Goal: Task Accomplishment & Management: Manage account settings

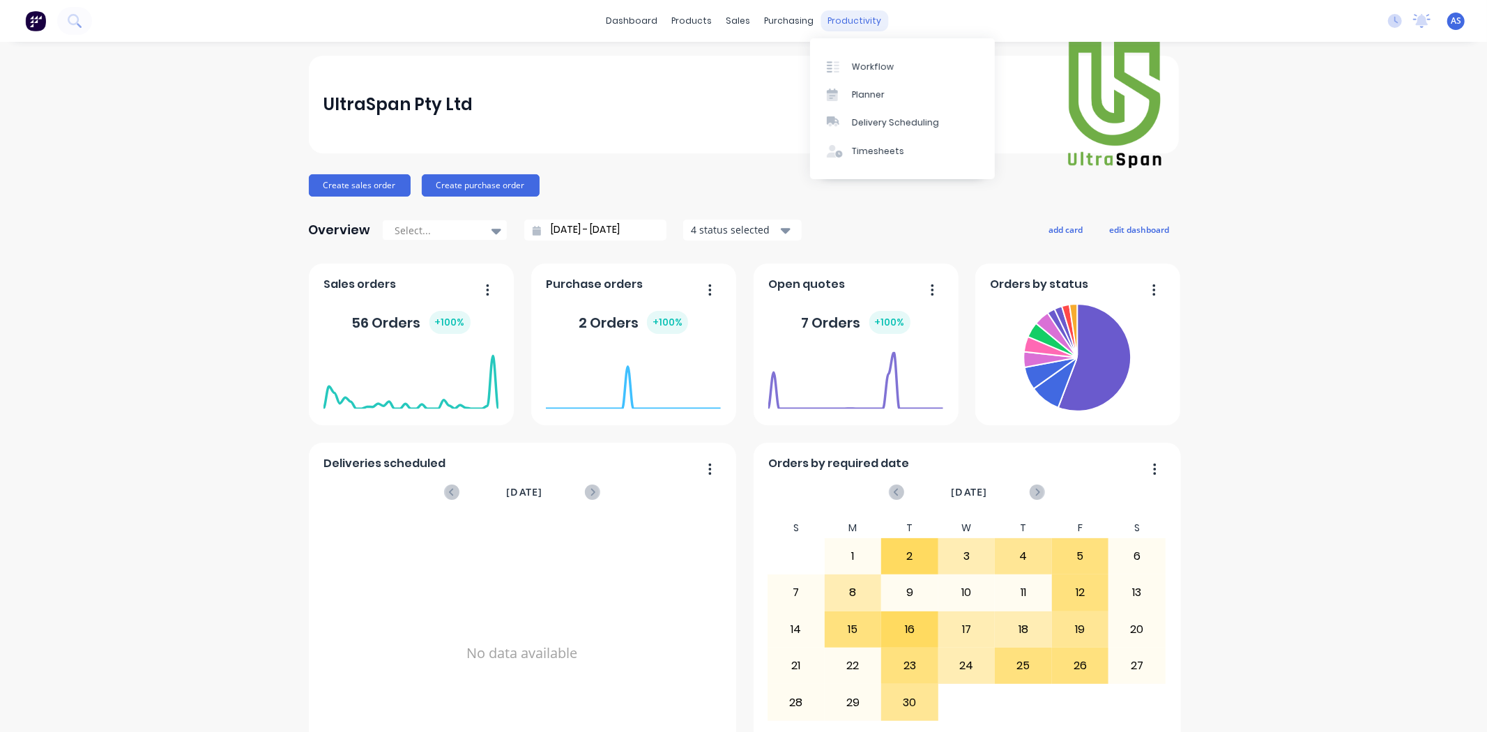
click at [866, 22] on div "productivity" at bounding box center [854, 20] width 68 height 21
click at [862, 56] on link "Workflow" at bounding box center [902, 66] width 185 height 28
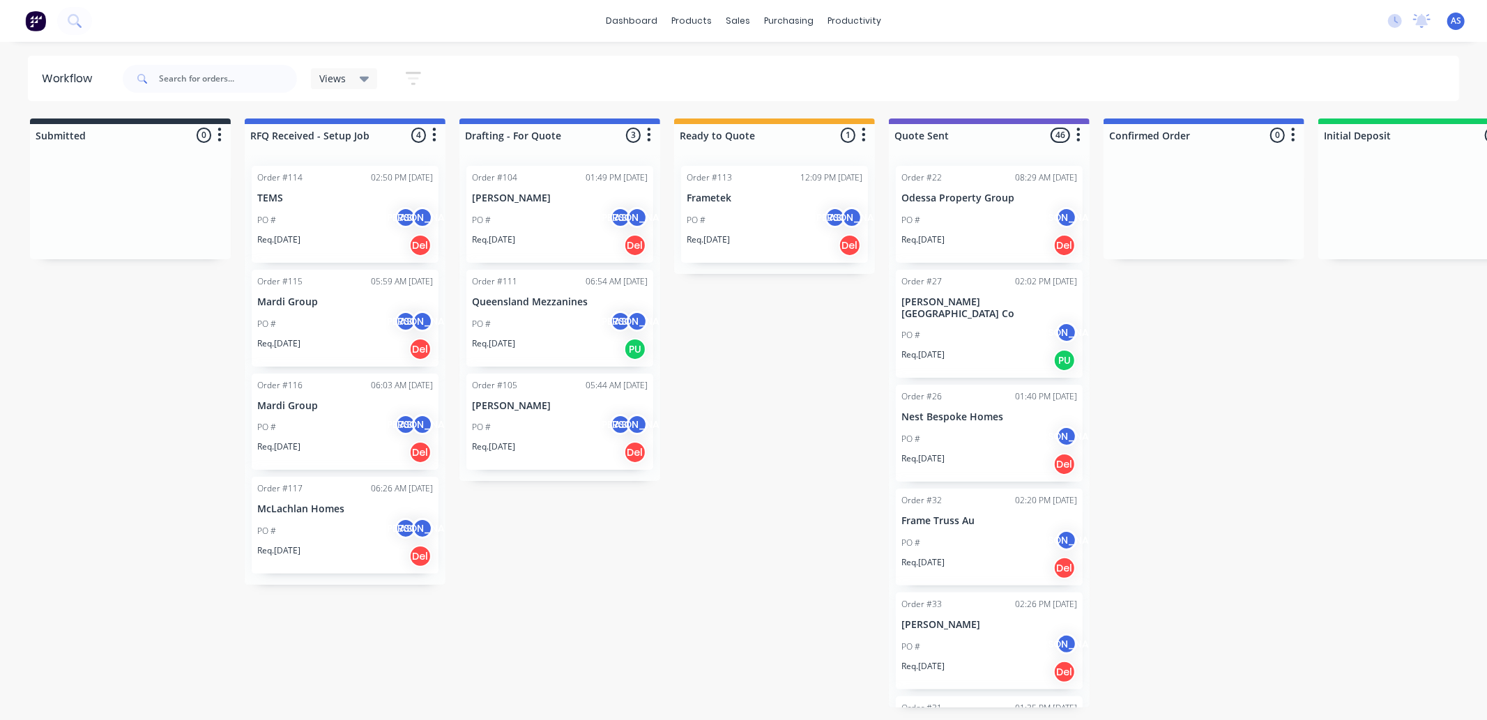
click at [790, 148] on div at bounding box center [774, 150] width 201 height 8
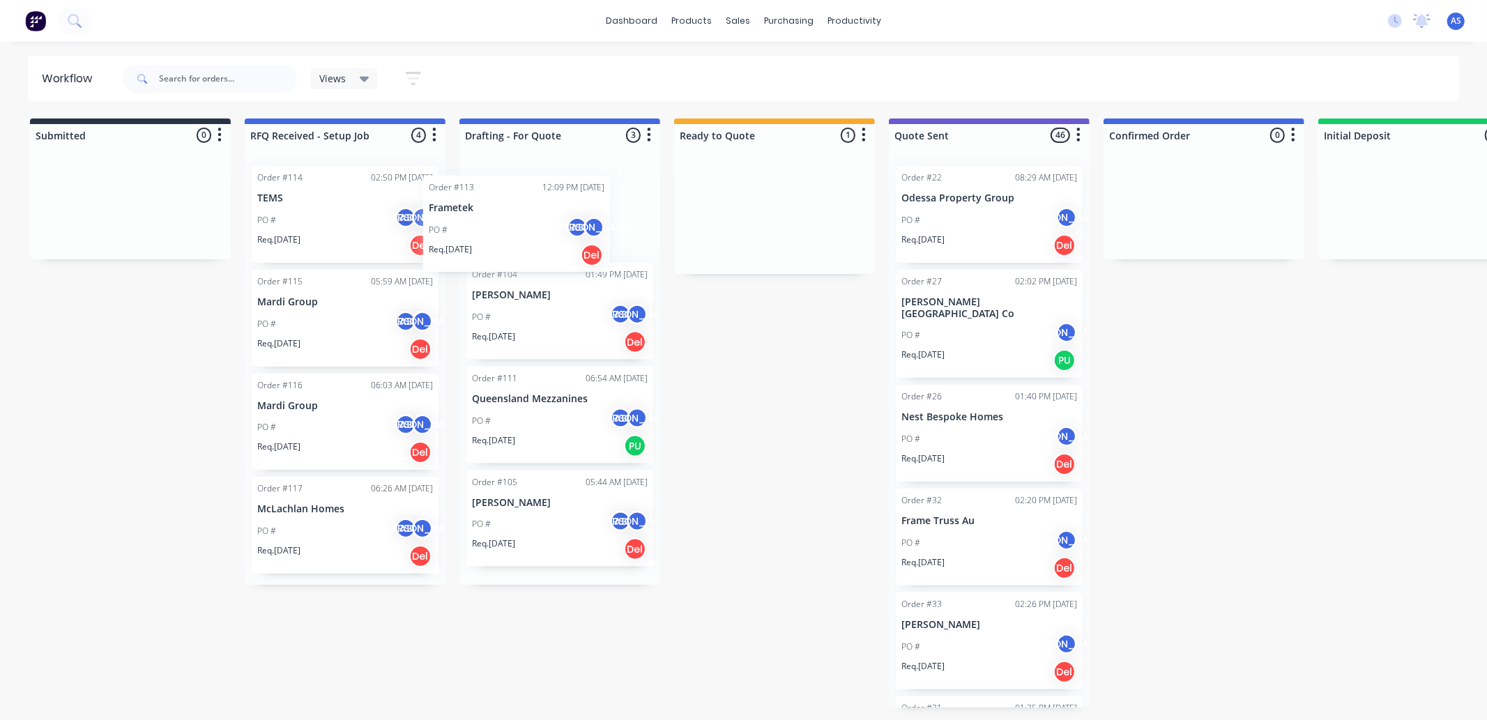
drag, startPoint x: 769, startPoint y: 217, endPoint x: 505, endPoint y: 227, distance: 263.7
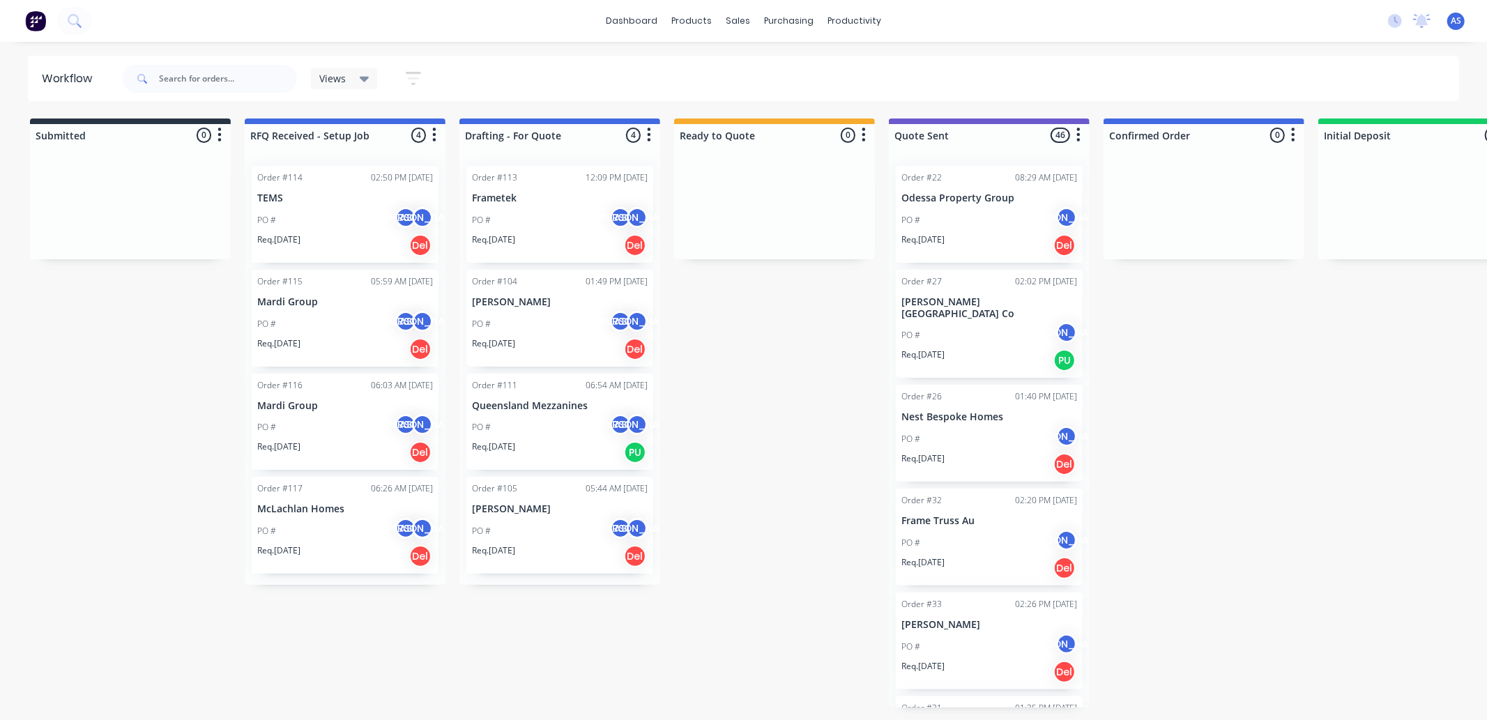
click at [512, 321] on div "PO # AS [PERSON_NAME]" at bounding box center [560, 324] width 176 height 26
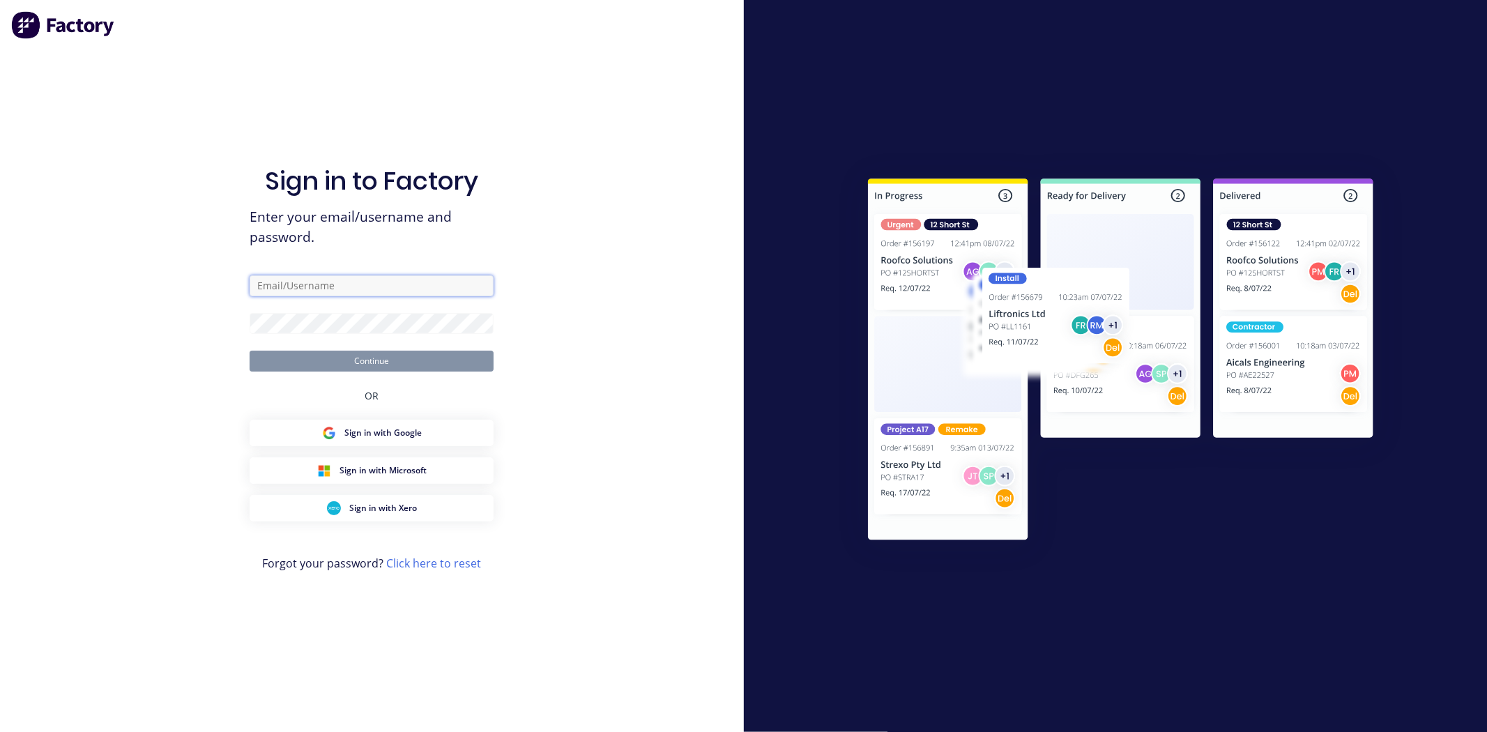
type input "[EMAIL_ADDRESS][DOMAIN_NAME]"
click at [382, 358] on button "Continue" at bounding box center [372, 361] width 244 height 21
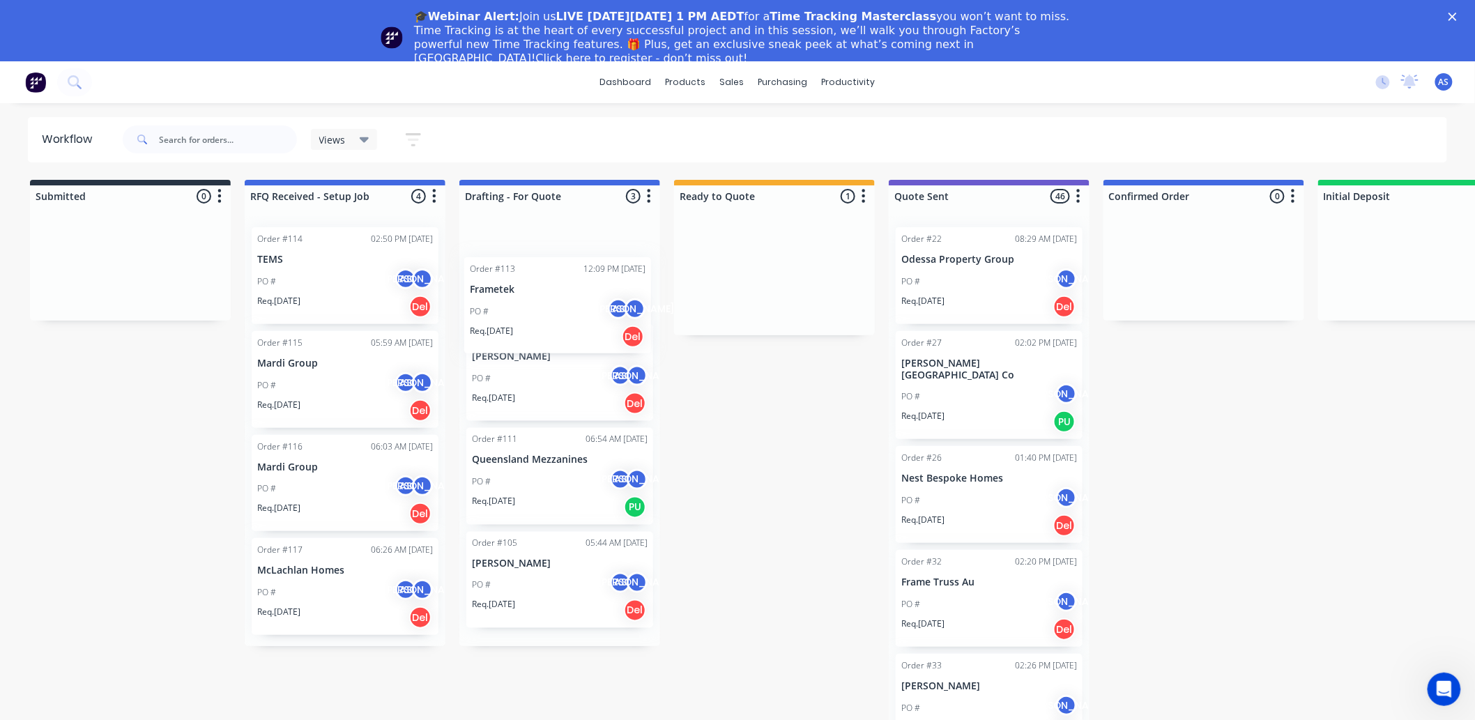
drag, startPoint x: 775, startPoint y: 255, endPoint x: 518, endPoint y: 259, distance: 257.3
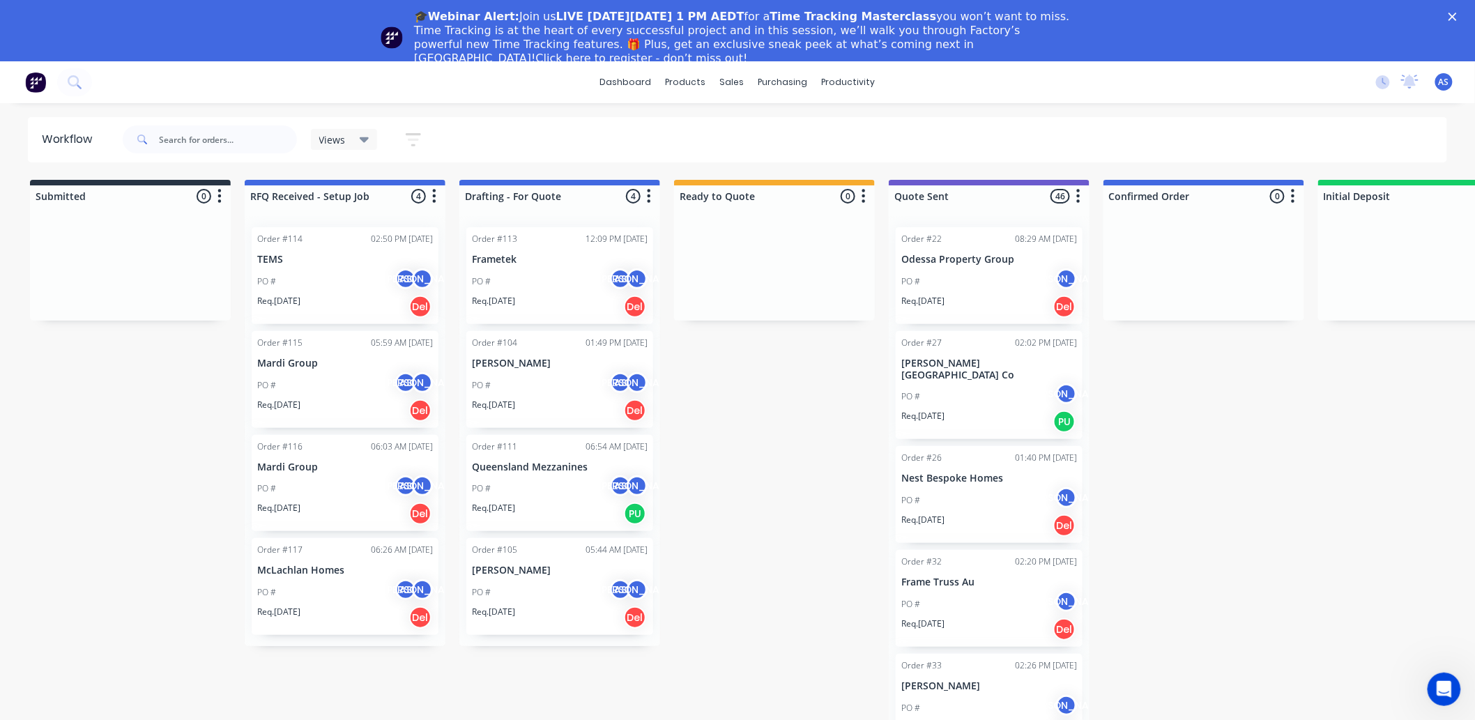
click at [1457, 14] on icon "Close" at bounding box center [1453, 17] width 8 height 8
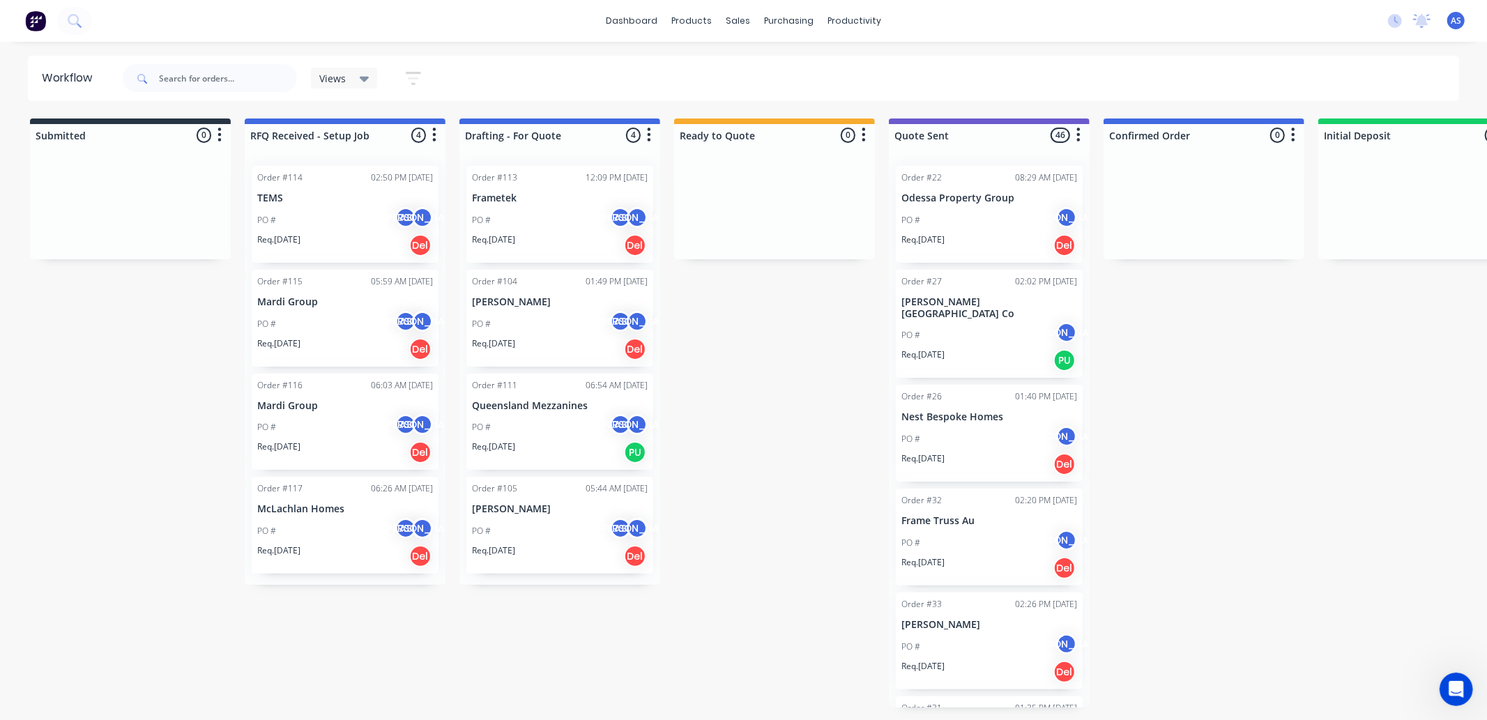
click at [323, 185] on div "Order #114 02:50 PM [DATE] TEMS PO # AS JO Req. [DATE] Del" at bounding box center [345, 214] width 187 height 97
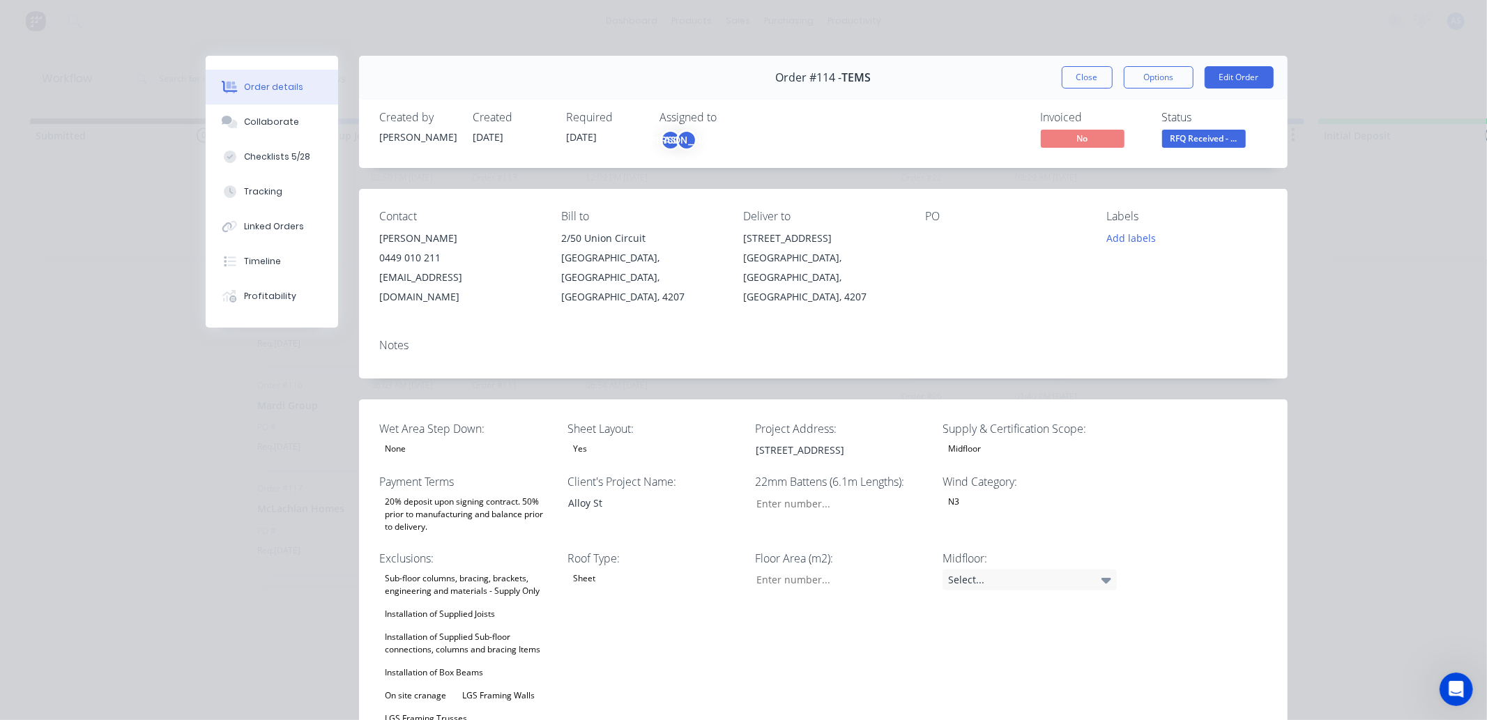
type input "16"
type input "97"
click at [283, 120] on div "Collaborate" at bounding box center [271, 122] width 55 height 13
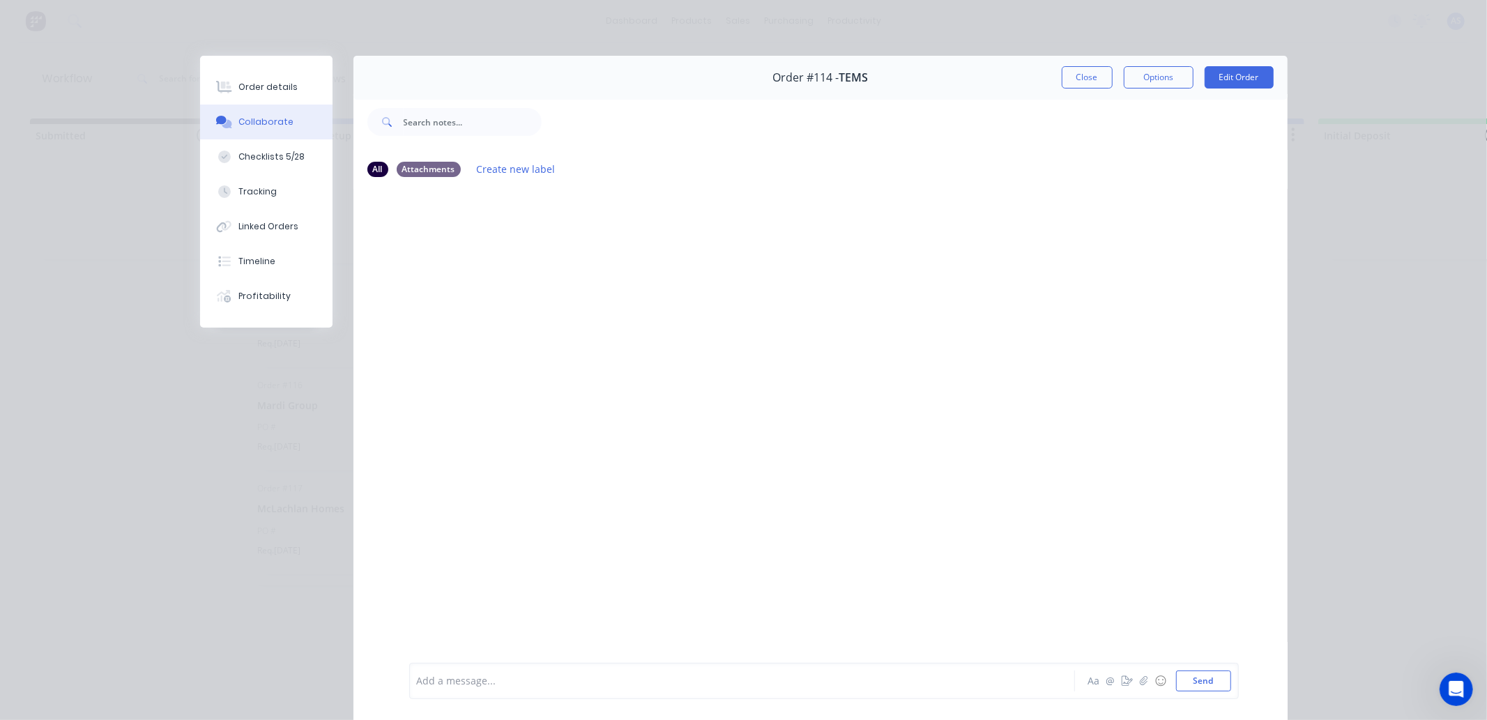
click at [174, 46] on div "Order details Collaborate Checklists 5/28 Tracking Linked Orders Timeline Profi…" at bounding box center [743, 360] width 1487 height 720
click at [552, 254] on div at bounding box center [820, 425] width 934 height 473
click at [1071, 78] on button "Close" at bounding box center [1087, 77] width 51 height 22
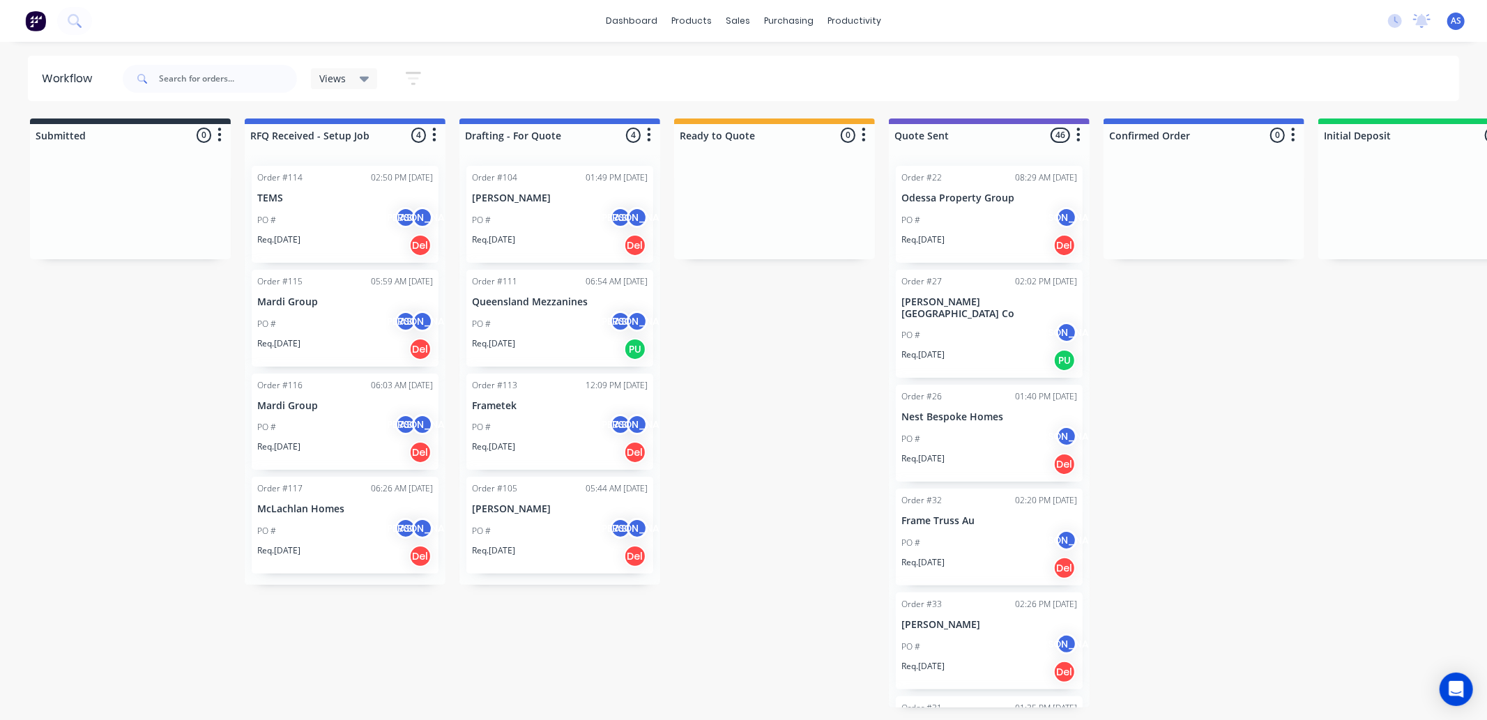
click at [328, 305] on p "Mardi Group" at bounding box center [345, 302] width 176 height 12
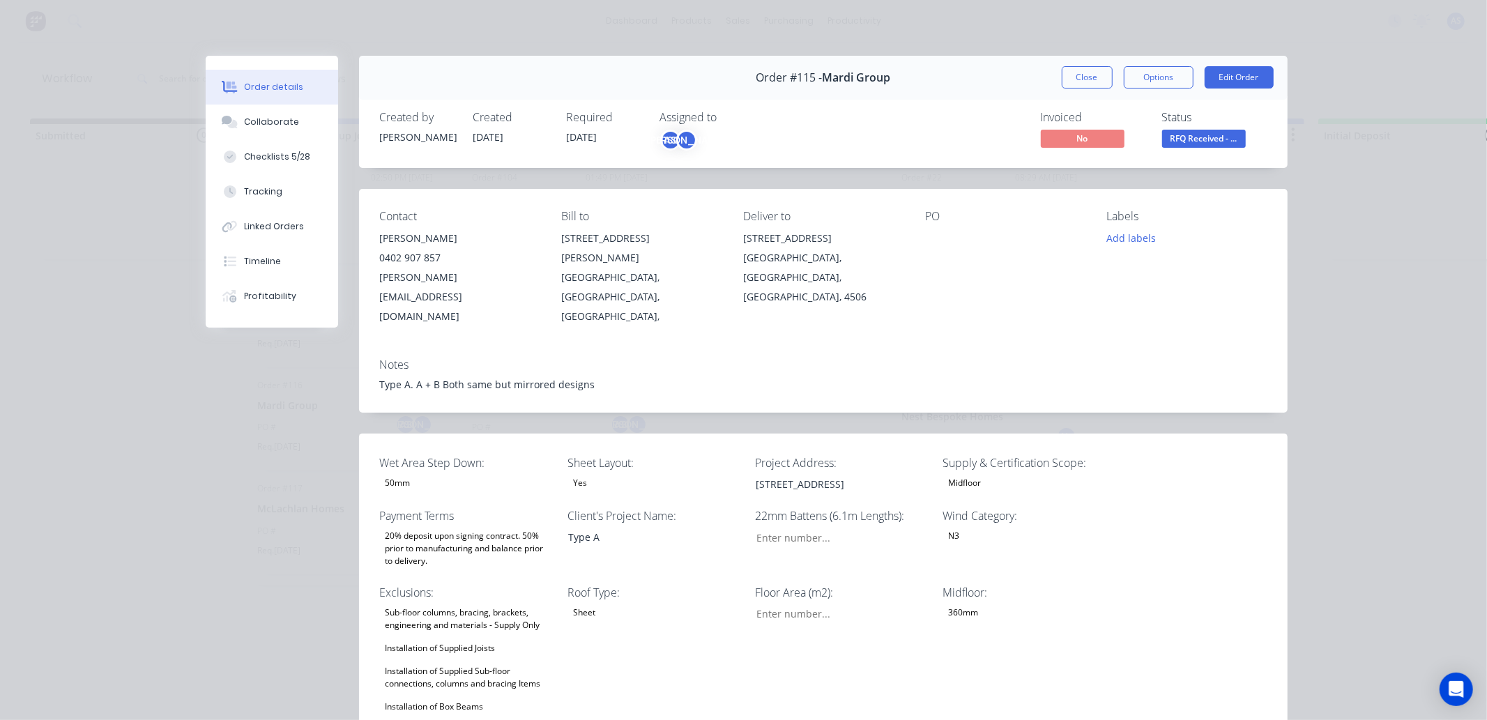
type input "84"
click at [1166, 136] on span "RFQ Received - ..." at bounding box center [1204, 138] width 84 height 17
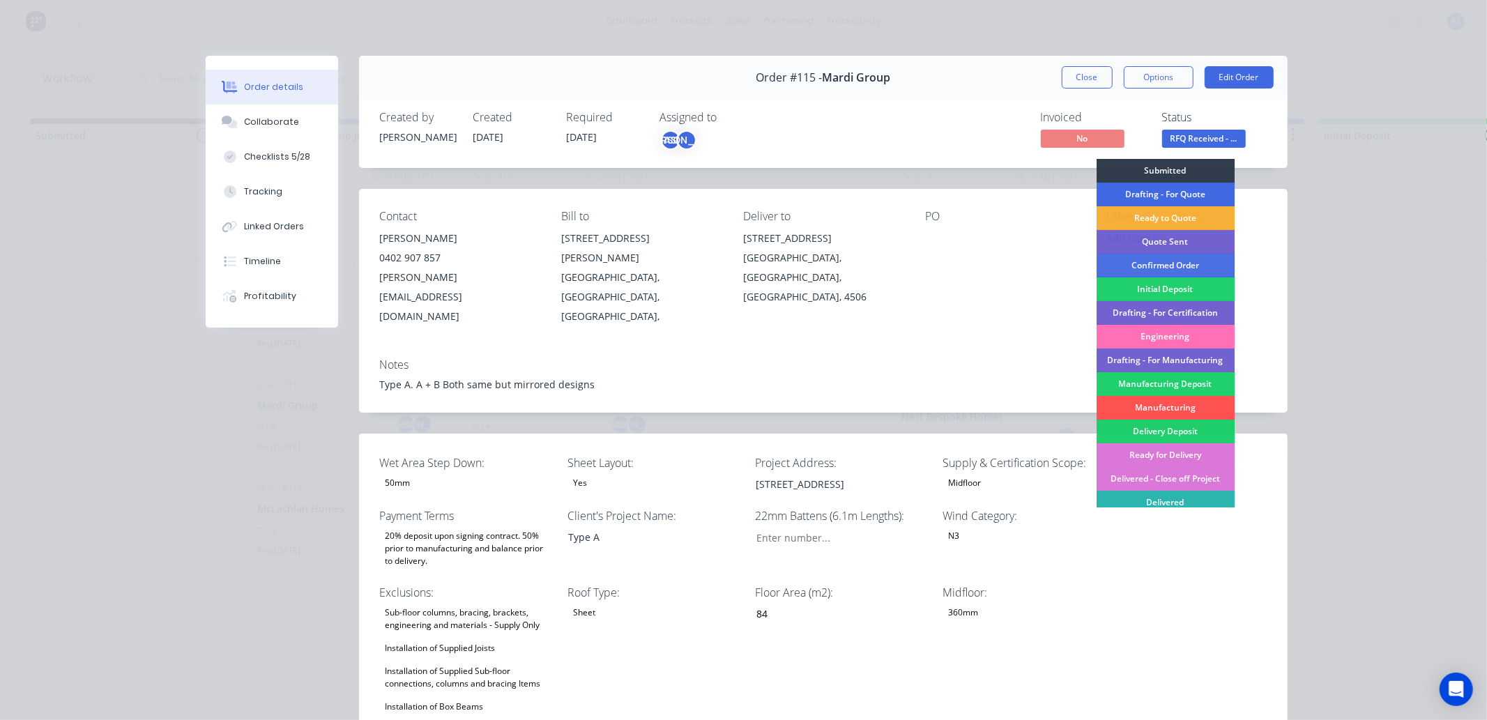
click at [1131, 185] on div "Drafting - For Quote" at bounding box center [1165, 195] width 138 height 24
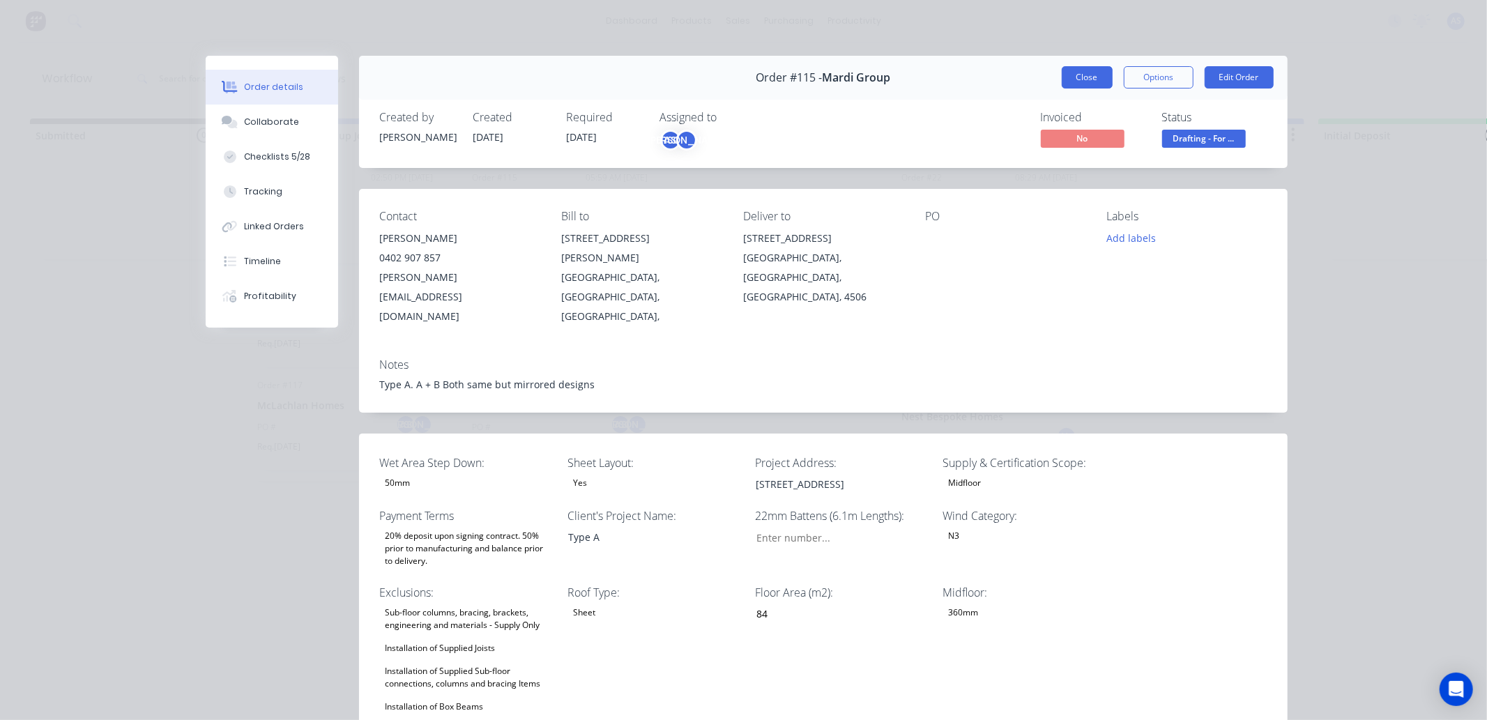
click at [1084, 72] on button "Close" at bounding box center [1087, 77] width 51 height 22
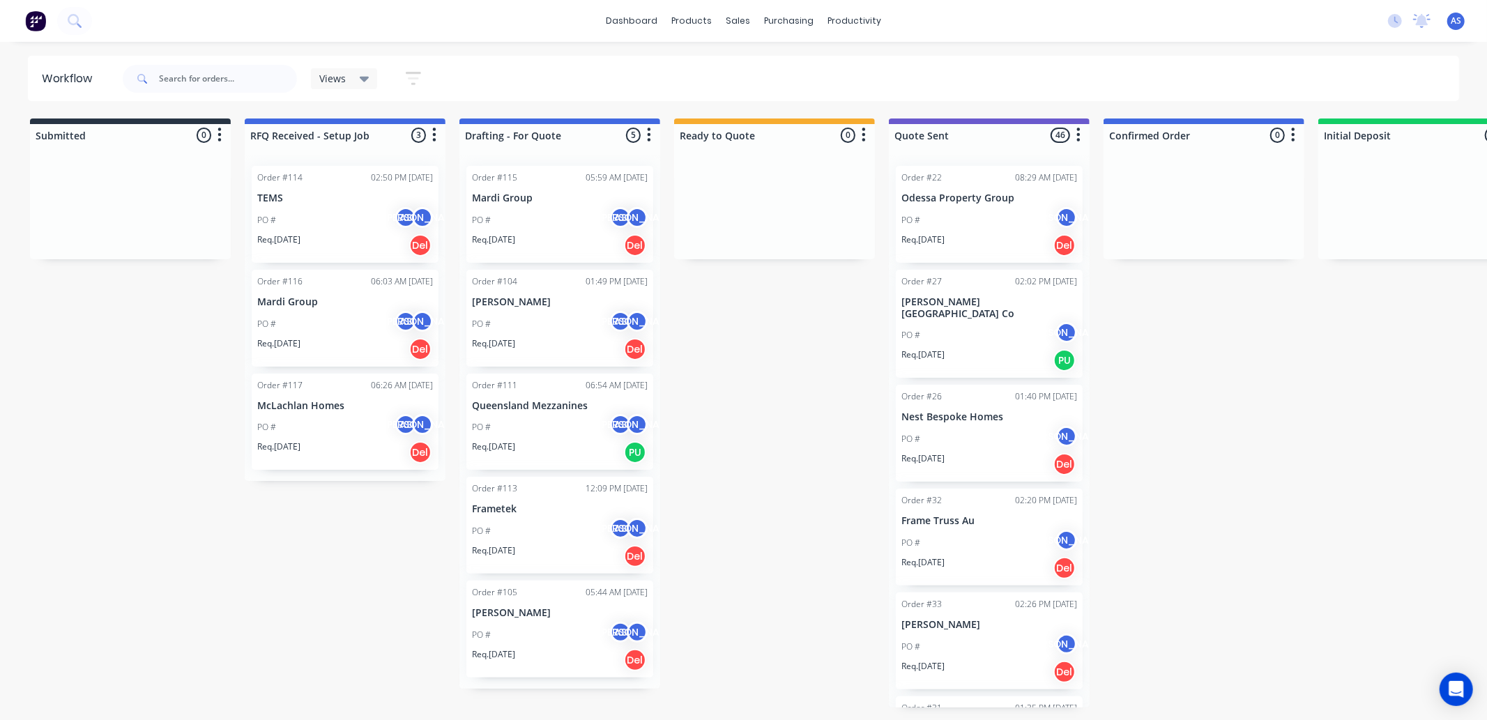
click at [294, 309] on div "Order #116 06:03 AM 25/09/25 Mardi Group PO # AS JO Req. 25/09/25 Del" at bounding box center [345, 318] width 187 height 97
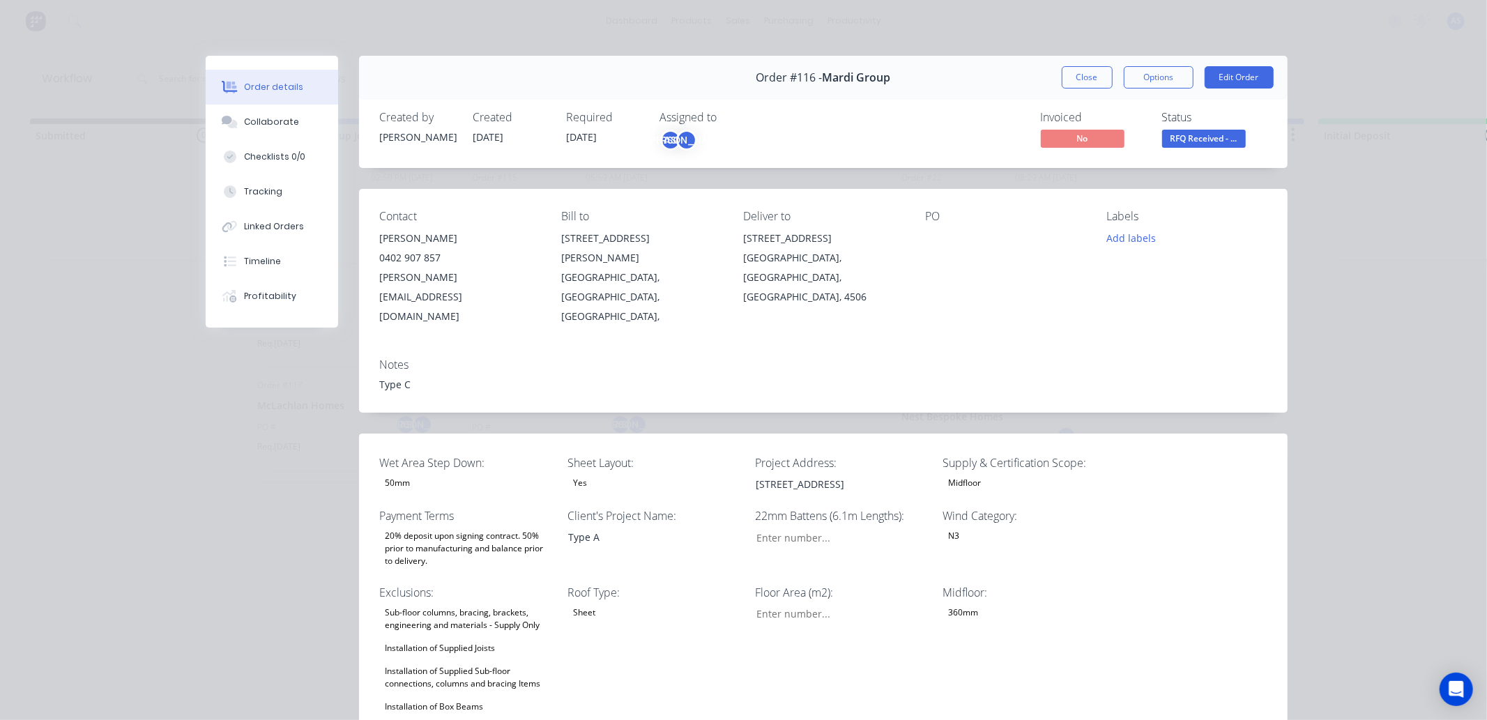
type input "88"
click at [232, 144] on button "Checklists 0/0" at bounding box center [272, 156] width 132 height 35
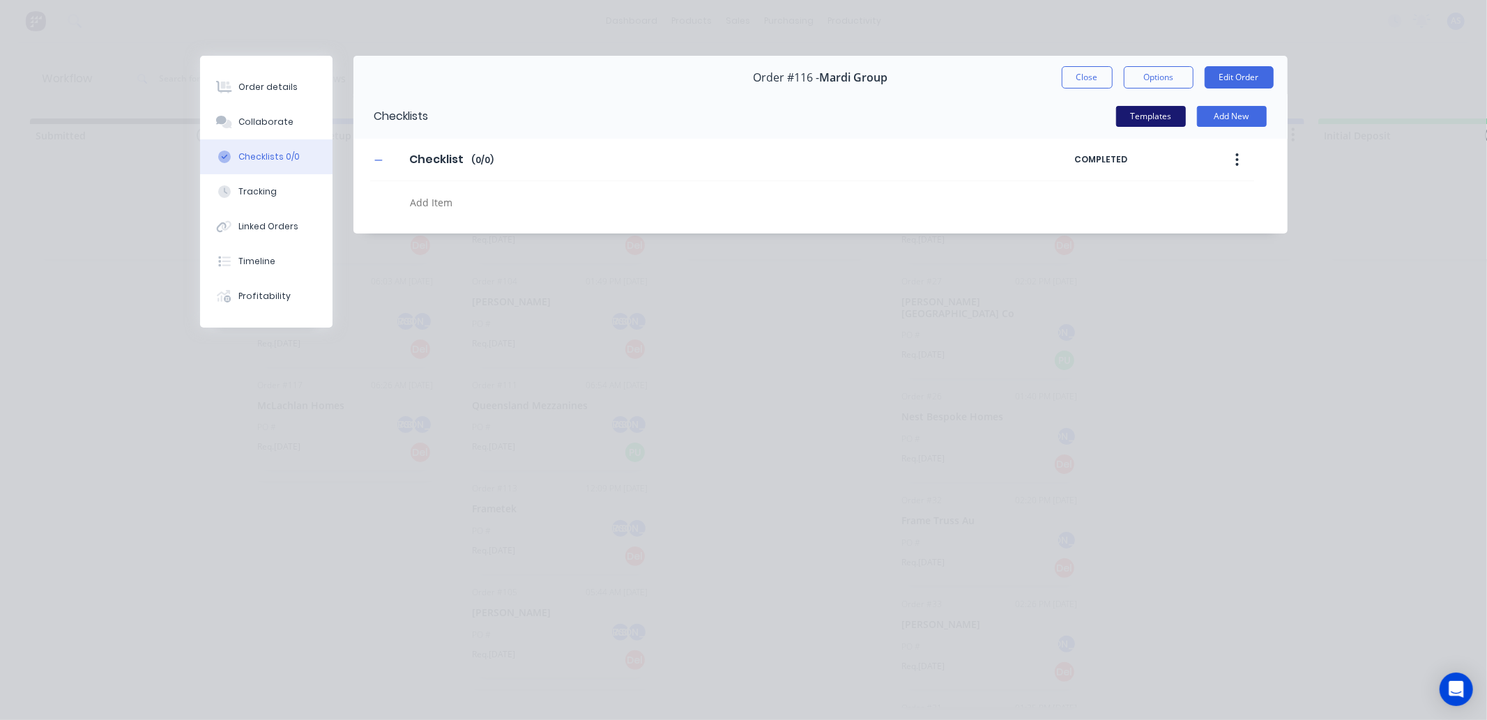
click at [1160, 113] on button "Templates" at bounding box center [1151, 116] width 70 height 21
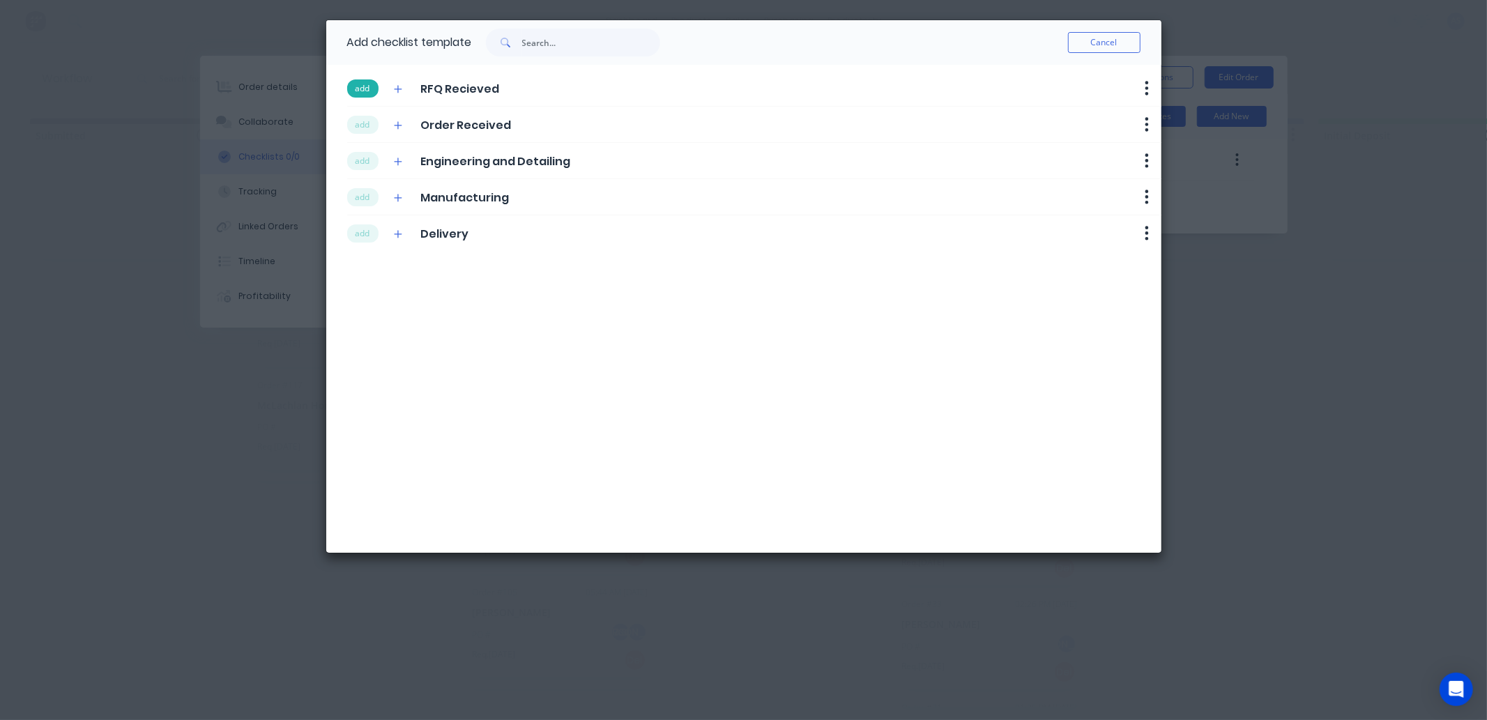
click at [368, 88] on button "add" at bounding box center [362, 88] width 31 height 18
click at [368, 117] on button "add" at bounding box center [362, 125] width 31 height 18
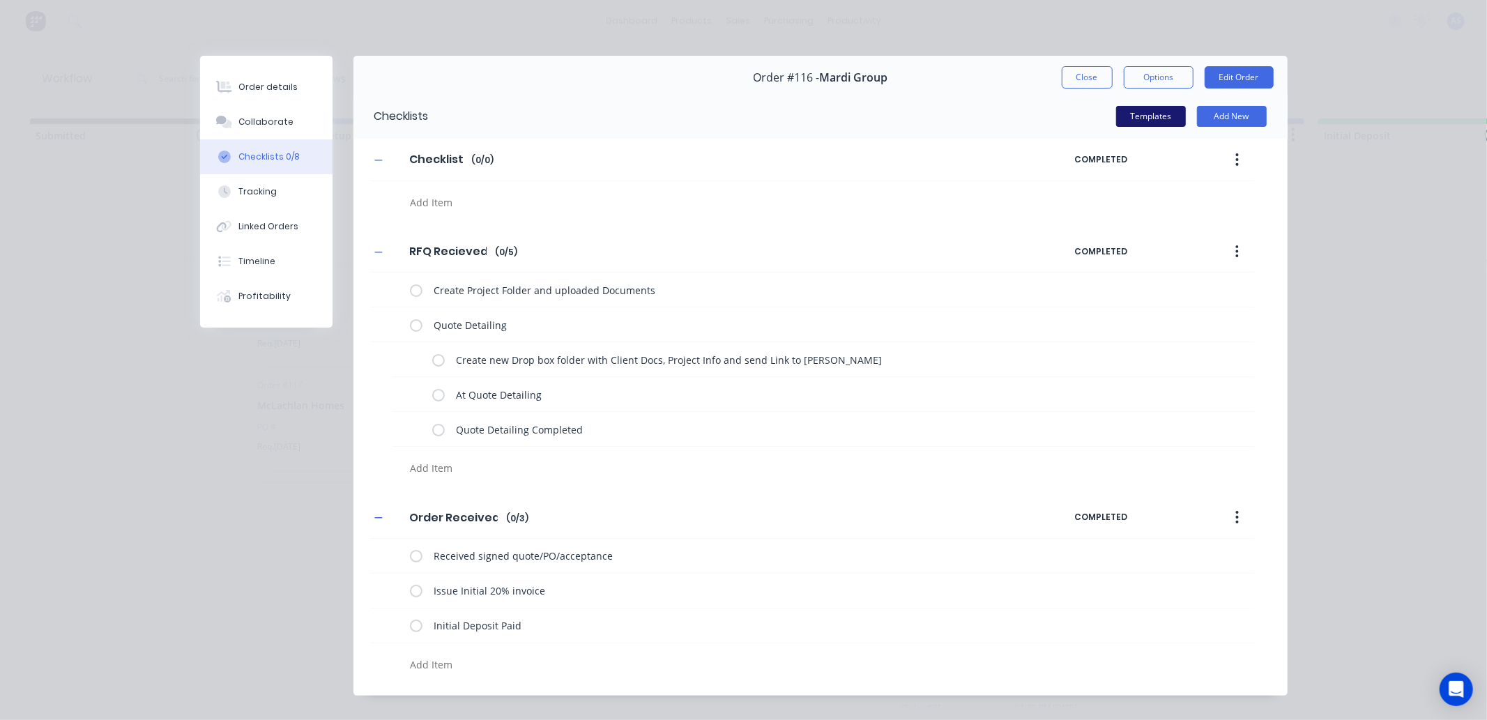
click at [1139, 119] on button "Templates" at bounding box center [1151, 116] width 70 height 21
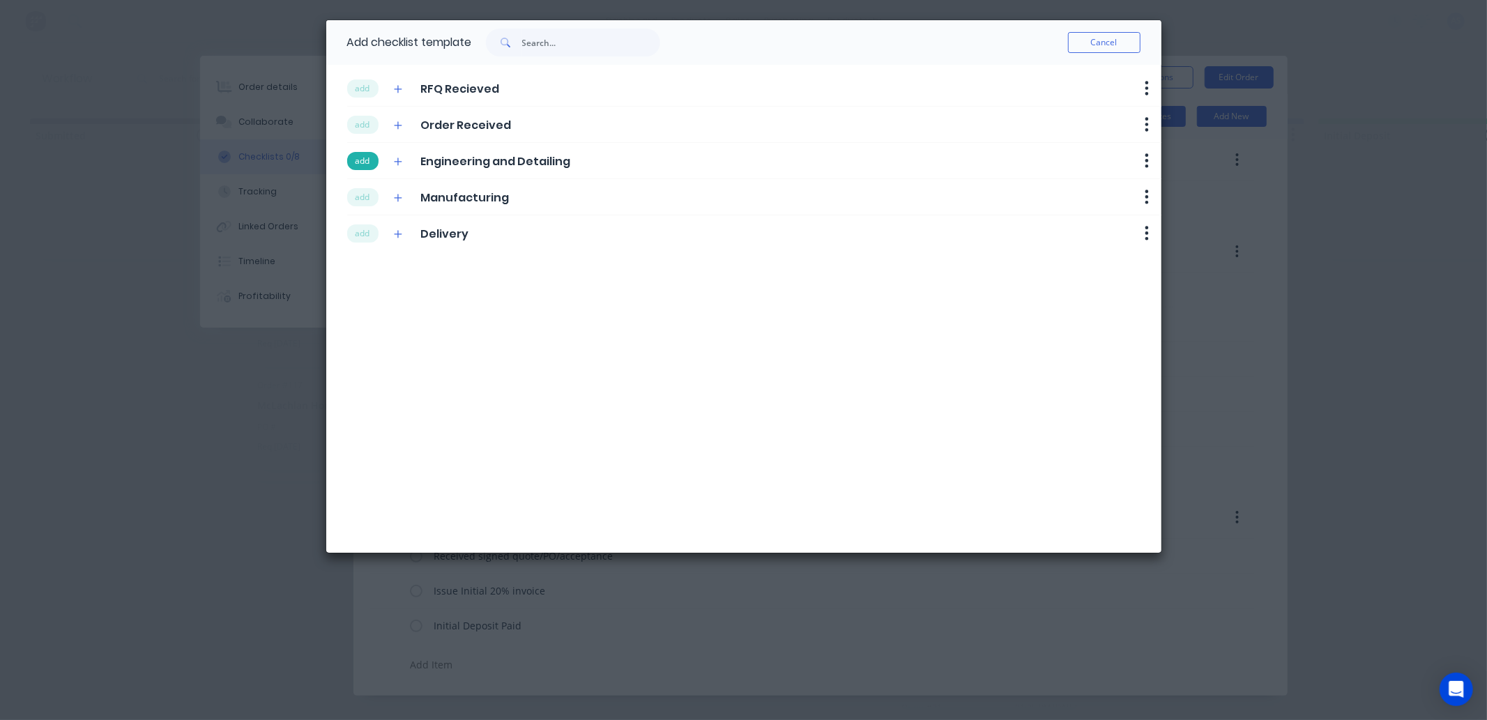
click at [367, 163] on button "add" at bounding box center [362, 161] width 31 height 18
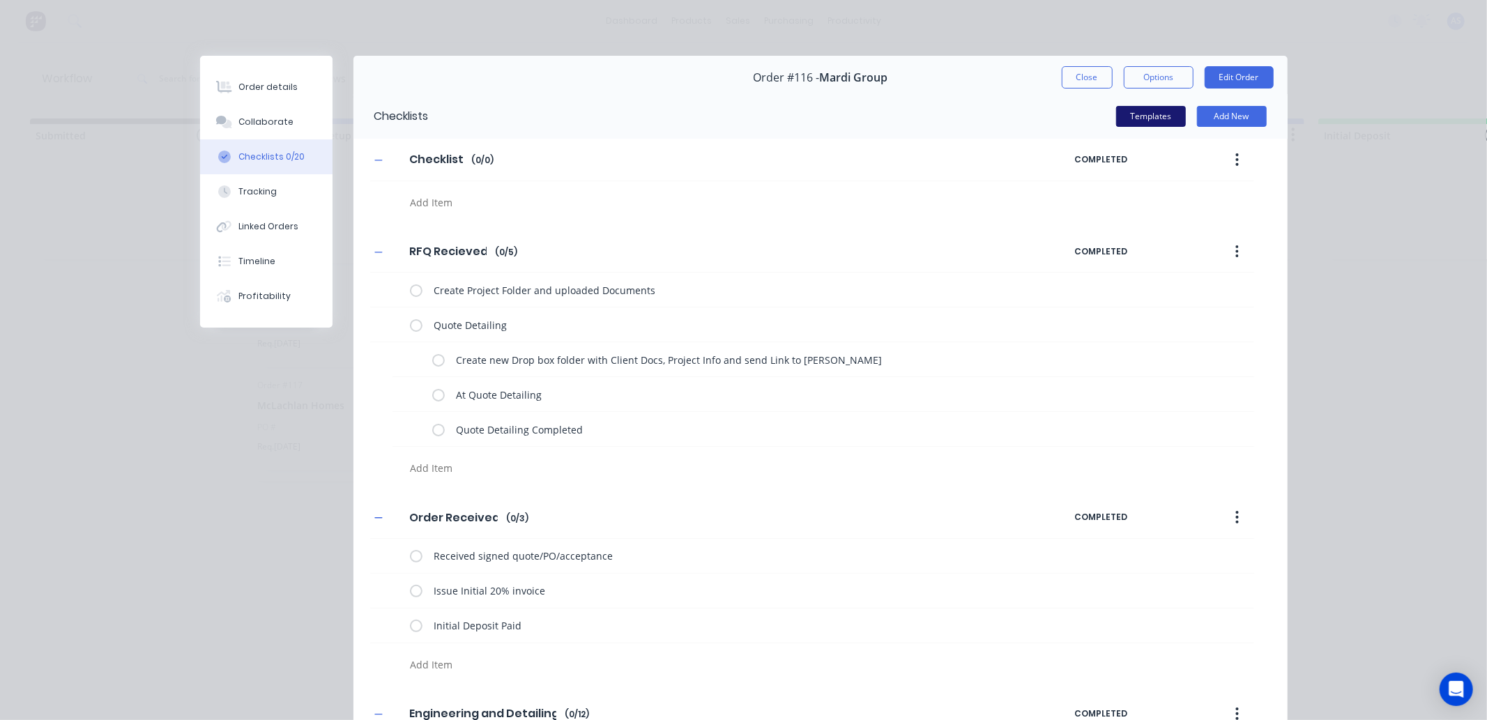
click at [1131, 120] on button "Templates" at bounding box center [1151, 116] width 70 height 21
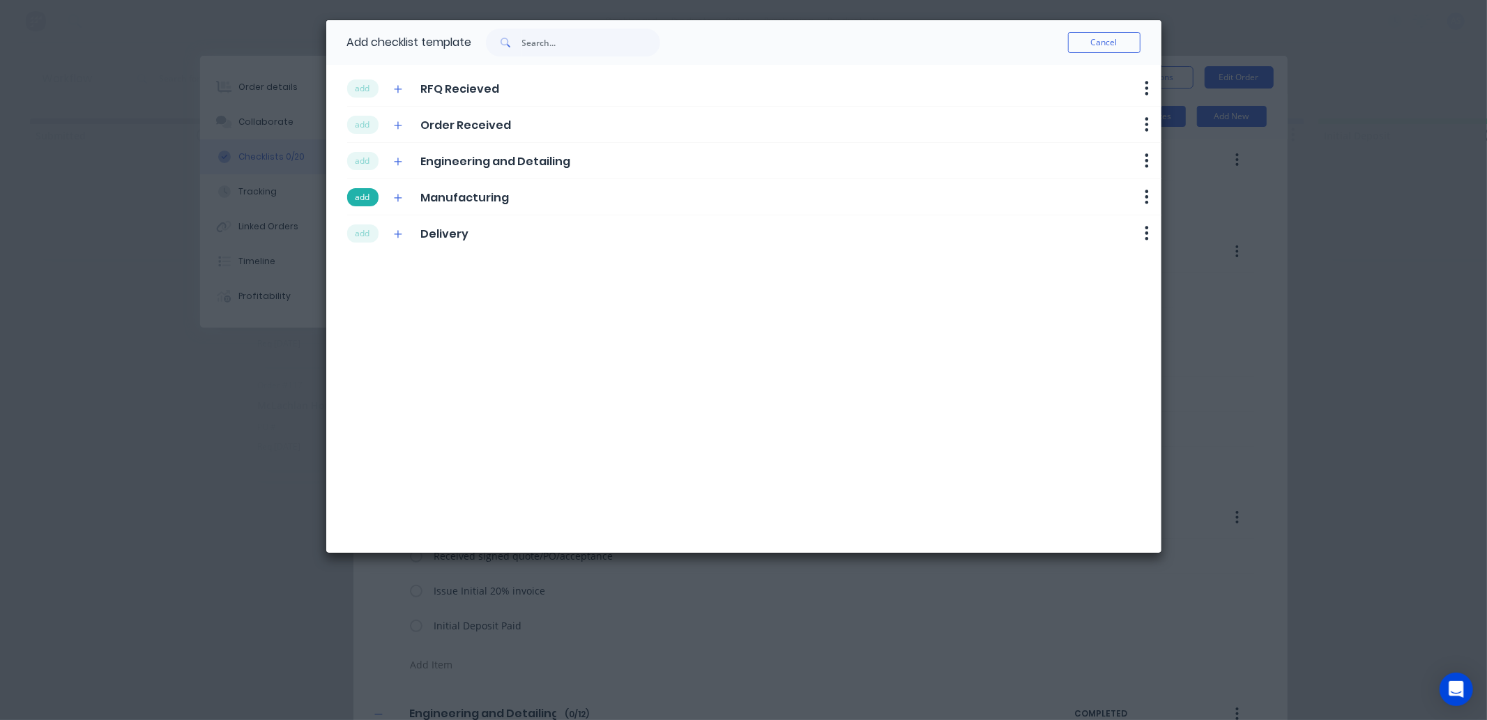
click at [373, 195] on button "add" at bounding box center [362, 197] width 31 height 18
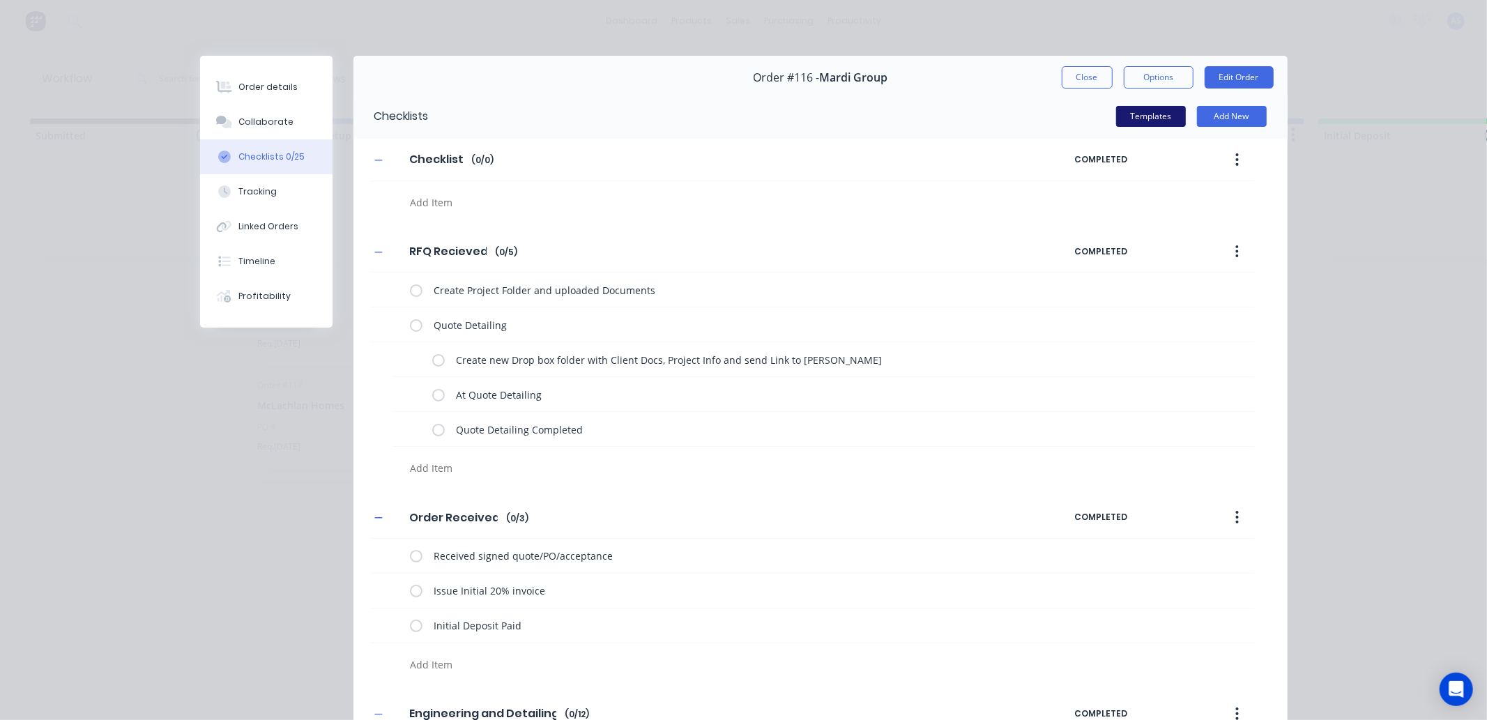
click at [1159, 123] on button "Templates" at bounding box center [1151, 116] width 70 height 21
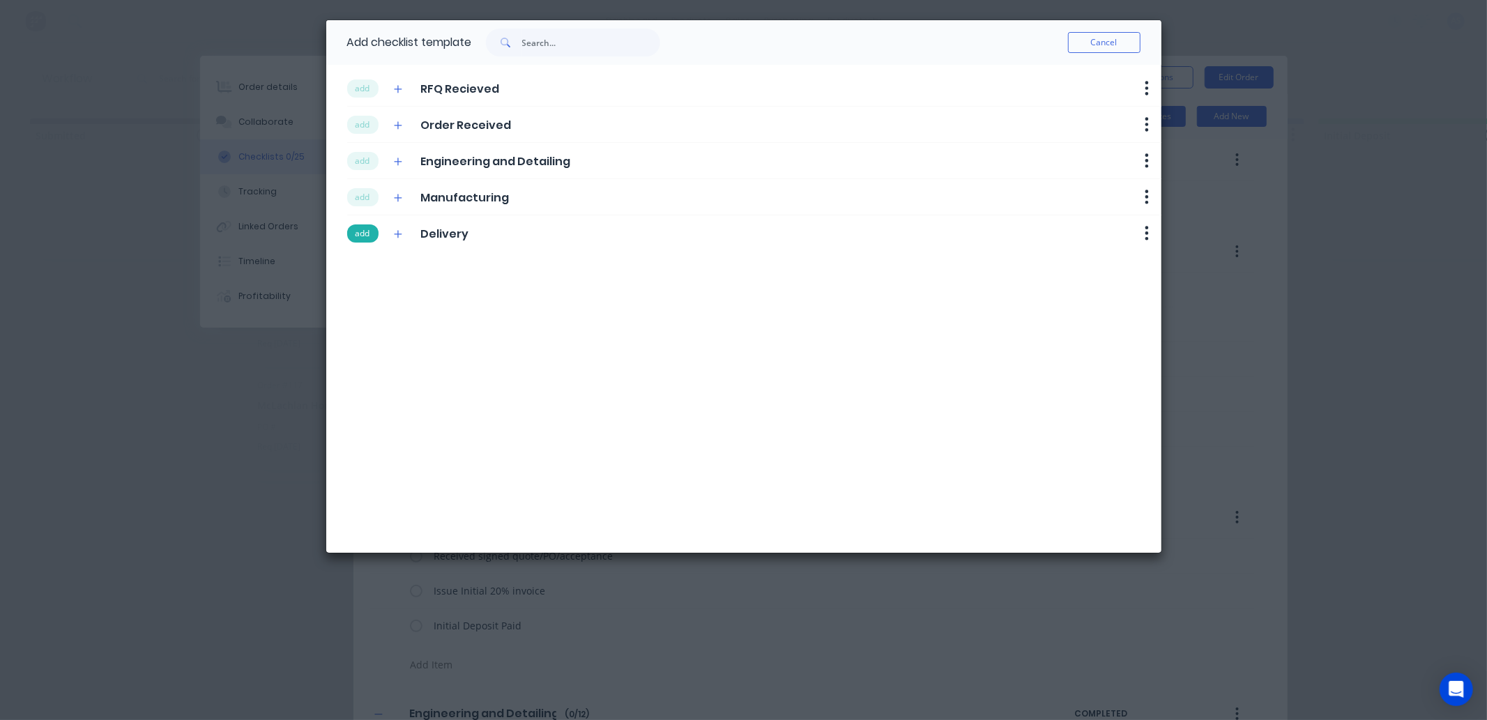
click at [361, 233] on button "add" at bounding box center [362, 233] width 31 height 18
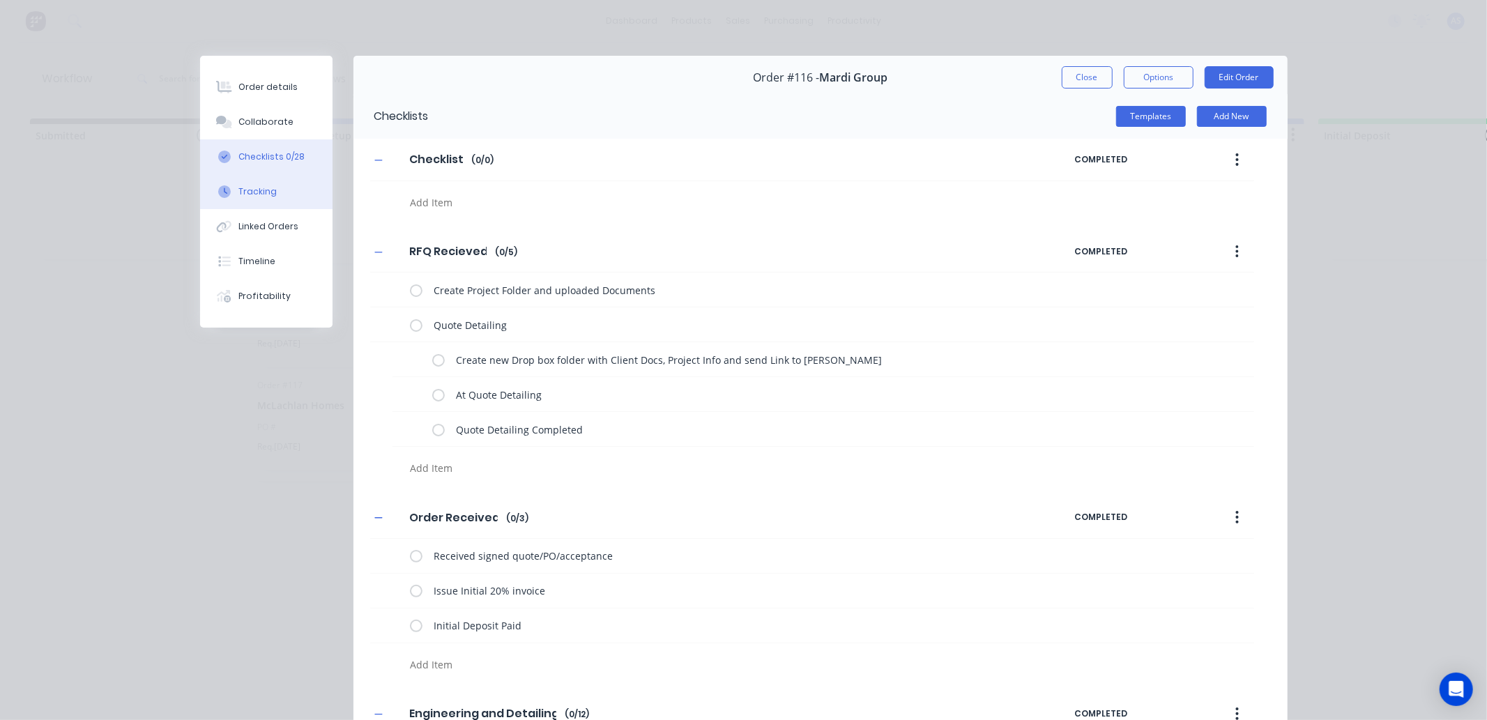
drag, startPoint x: 273, startPoint y: 113, endPoint x: 294, endPoint y: 174, distance: 64.8
click at [294, 174] on div "Order details Collaborate Checklists 0/28 Tracking Linked Orders Timeline Profi…" at bounding box center [266, 192] width 132 height 272
click at [415, 289] on div "Create Project Folder and uploaded Documents" at bounding box center [726, 290] width 633 height 28
click at [413, 295] on label at bounding box center [416, 289] width 13 height 15
click at [0, 0] on input "checkbox" at bounding box center [0, 0] width 0 height 0
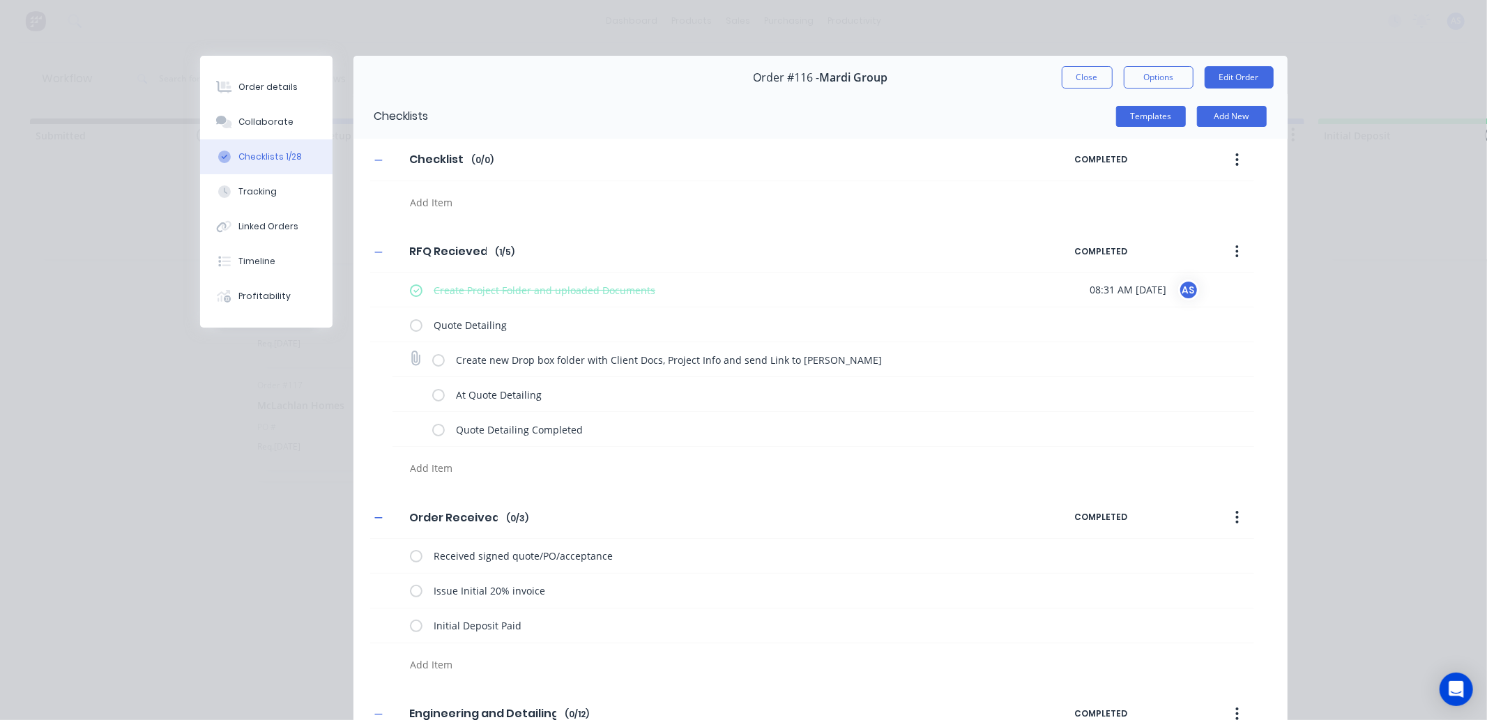
click at [433, 344] on div "Create new Drop box folder with Client Docs, Project Info and send Link to Luke" at bounding box center [823, 359] width 862 height 35
click at [433, 356] on label at bounding box center [438, 359] width 13 height 15
click at [0, 0] on input "checkbox" at bounding box center [0, 0] width 0 height 0
click at [433, 395] on label at bounding box center [438, 394] width 13 height 15
click at [0, 0] on input "checkbox" at bounding box center [0, 0] width 0 height 0
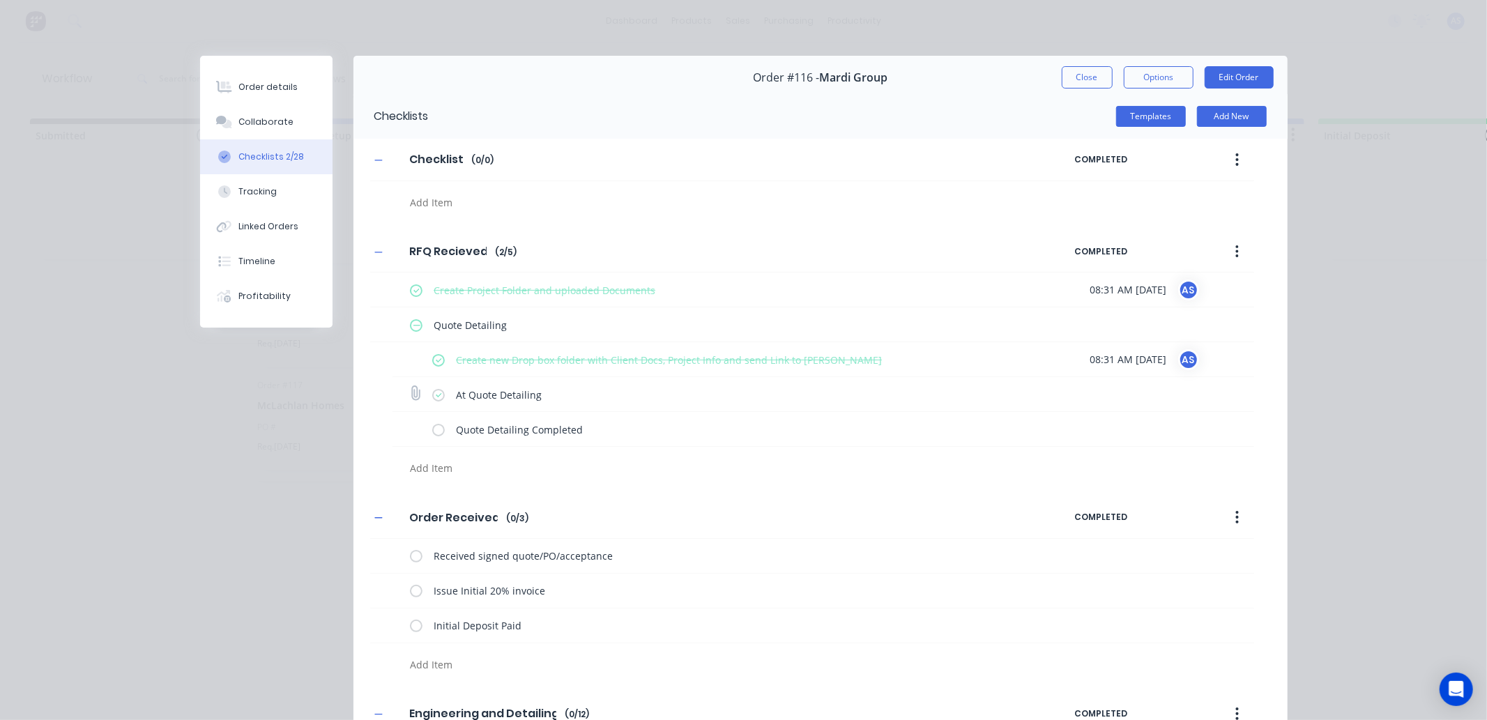
type textarea "x"
click at [259, 123] on div "Collaborate" at bounding box center [265, 122] width 55 height 13
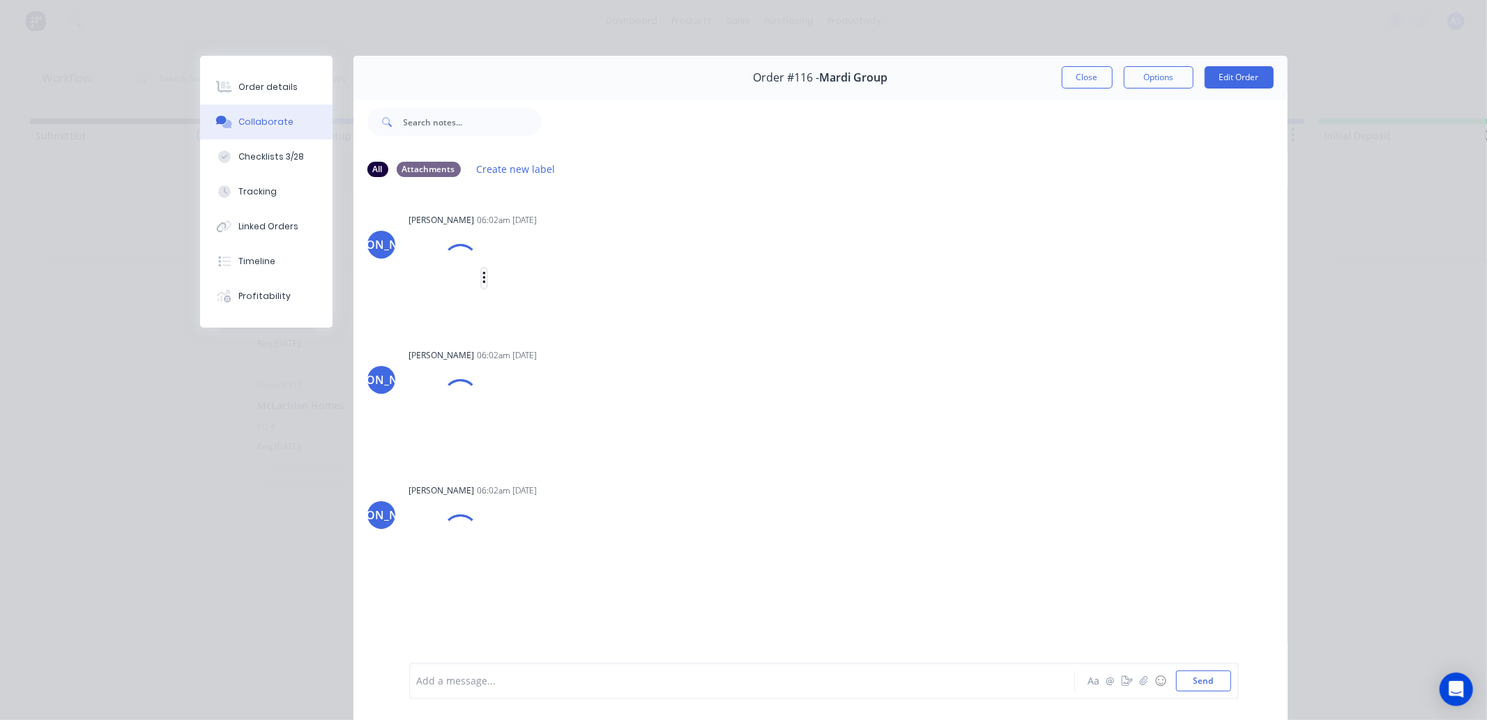
click at [482, 279] on icon "button" at bounding box center [484, 278] width 4 height 16
click at [891, 315] on div "JO Jason Ogilvy 06:02am 25/09/25 58 Beacon St - BA Issue.pdf Labels Download" at bounding box center [820, 267] width 934 height 114
click at [522, 433] on icon "button" at bounding box center [524, 430] width 4 height 16
click at [542, 452] on button "Download" at bounding box center [615, 467] width 157 height 31
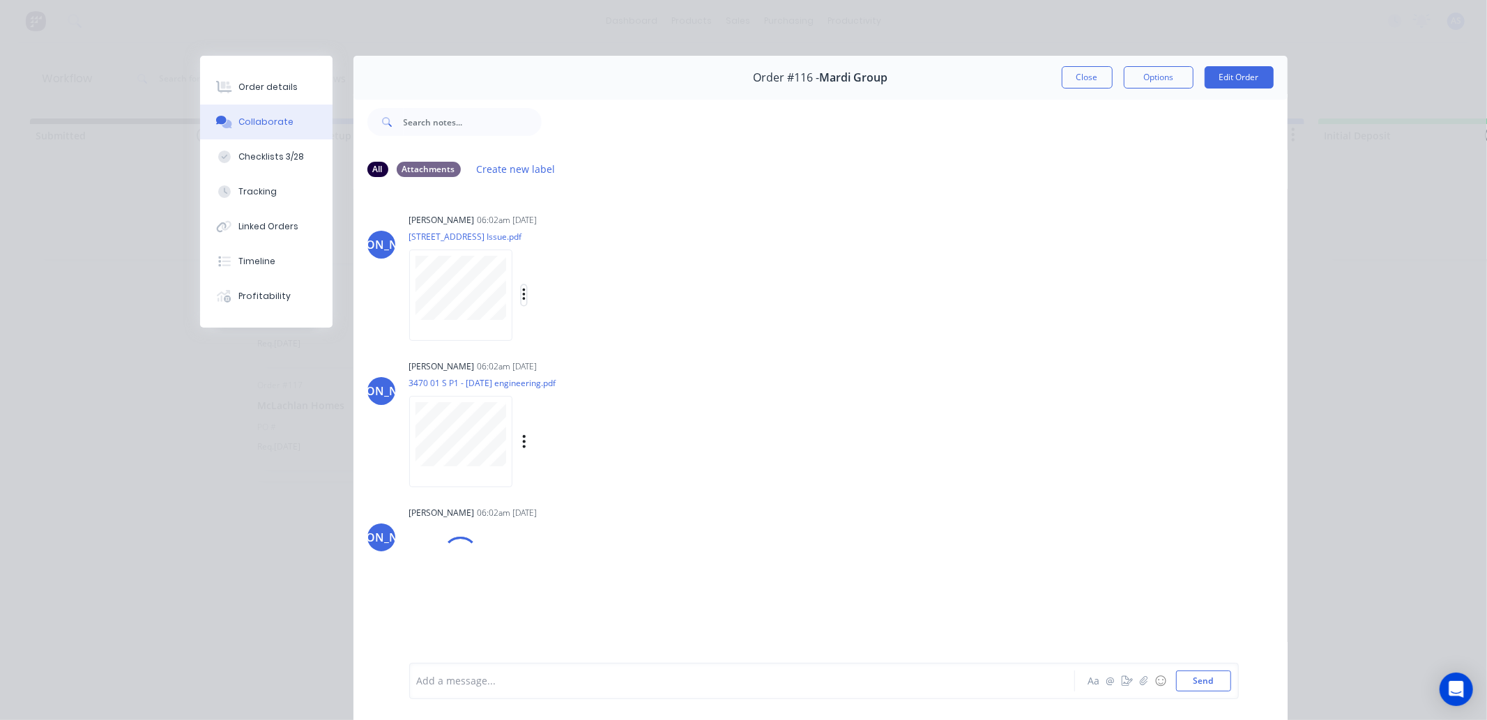
click at [522, 298] on icon "button" at bounding box center [524, 295] width 4 height 16
click at [553, 323] on button "Download" at bounding box center [615, 331] width 157 height 31
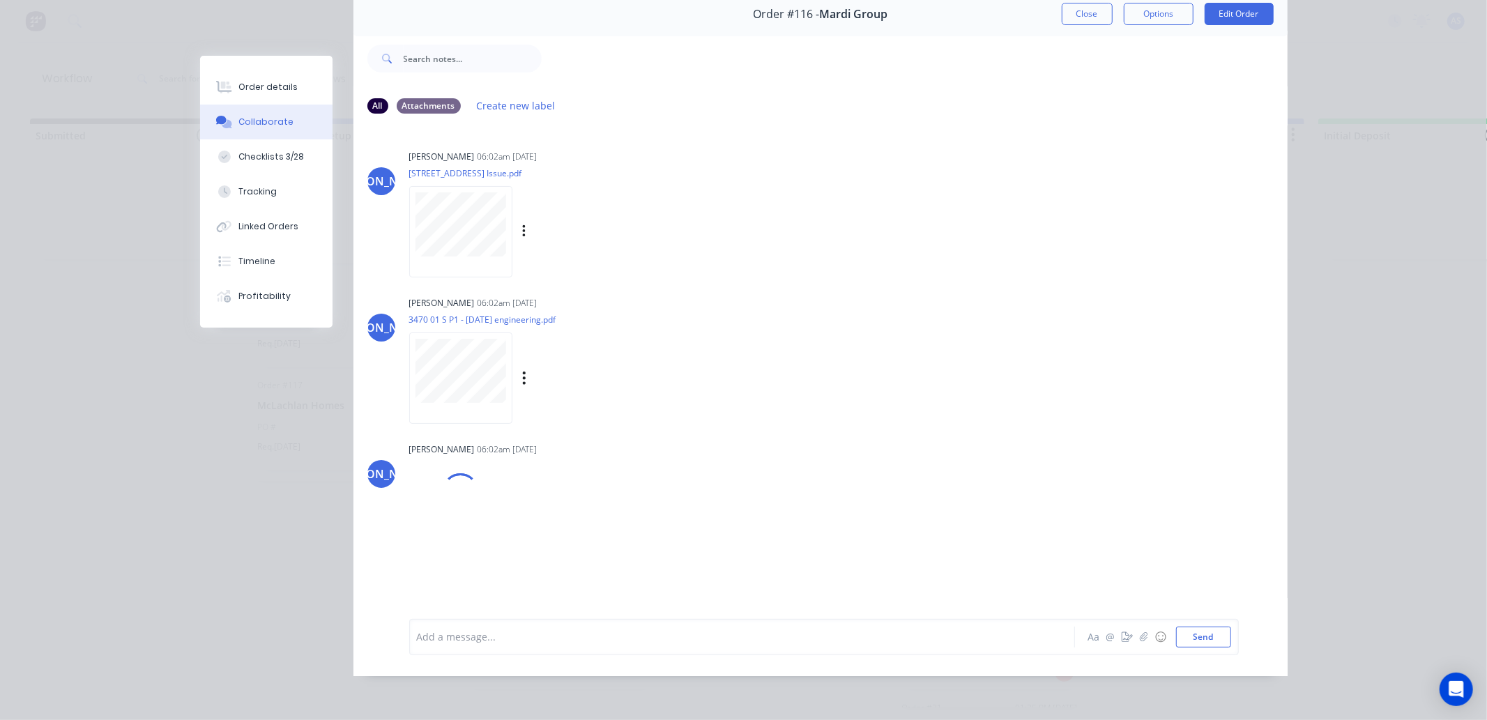
scroll to position [75, 0]
click at [522, 518] on icon "button" at bounding box center [523, 524] width 3 height 13
click at [537, 546] on button "Download" at bounding box center [615, 561] width 157 height 31
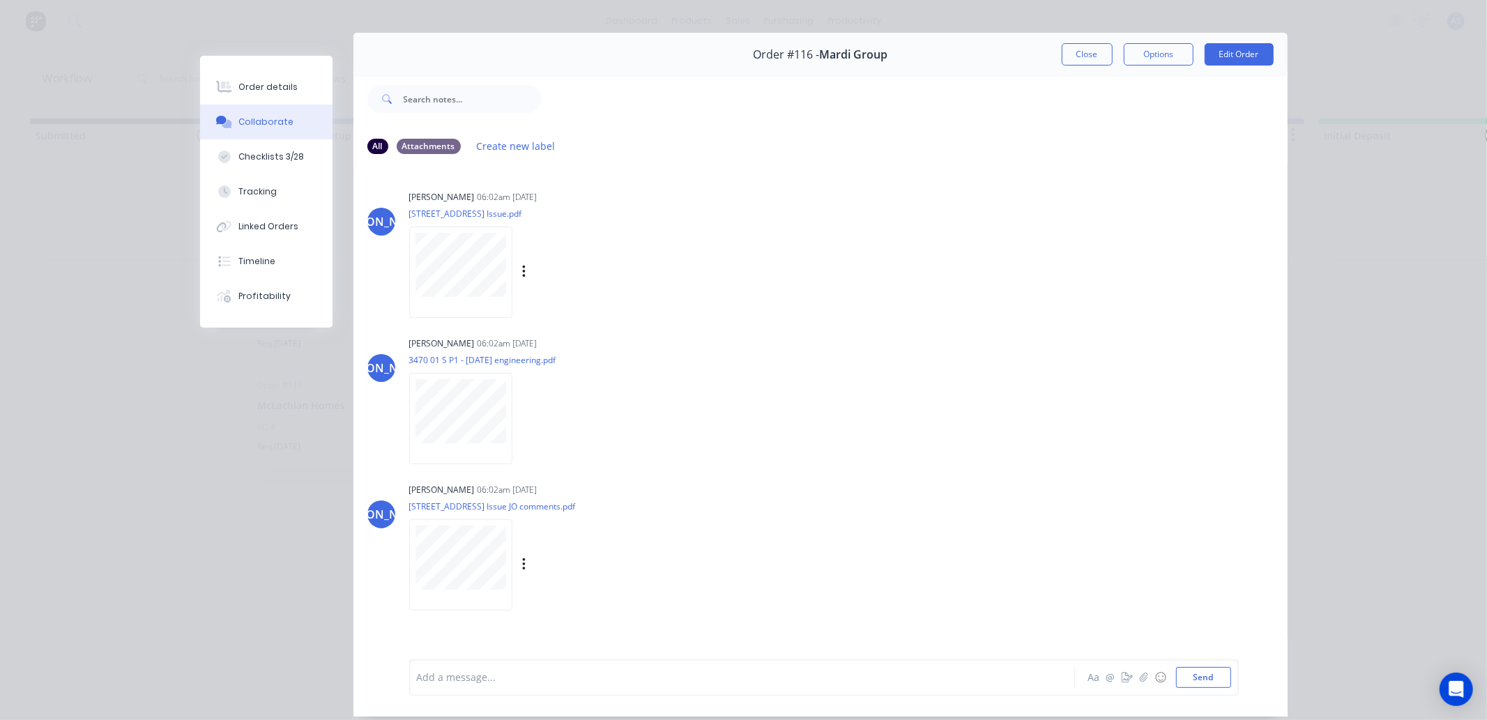
scroll to position [0, 0]
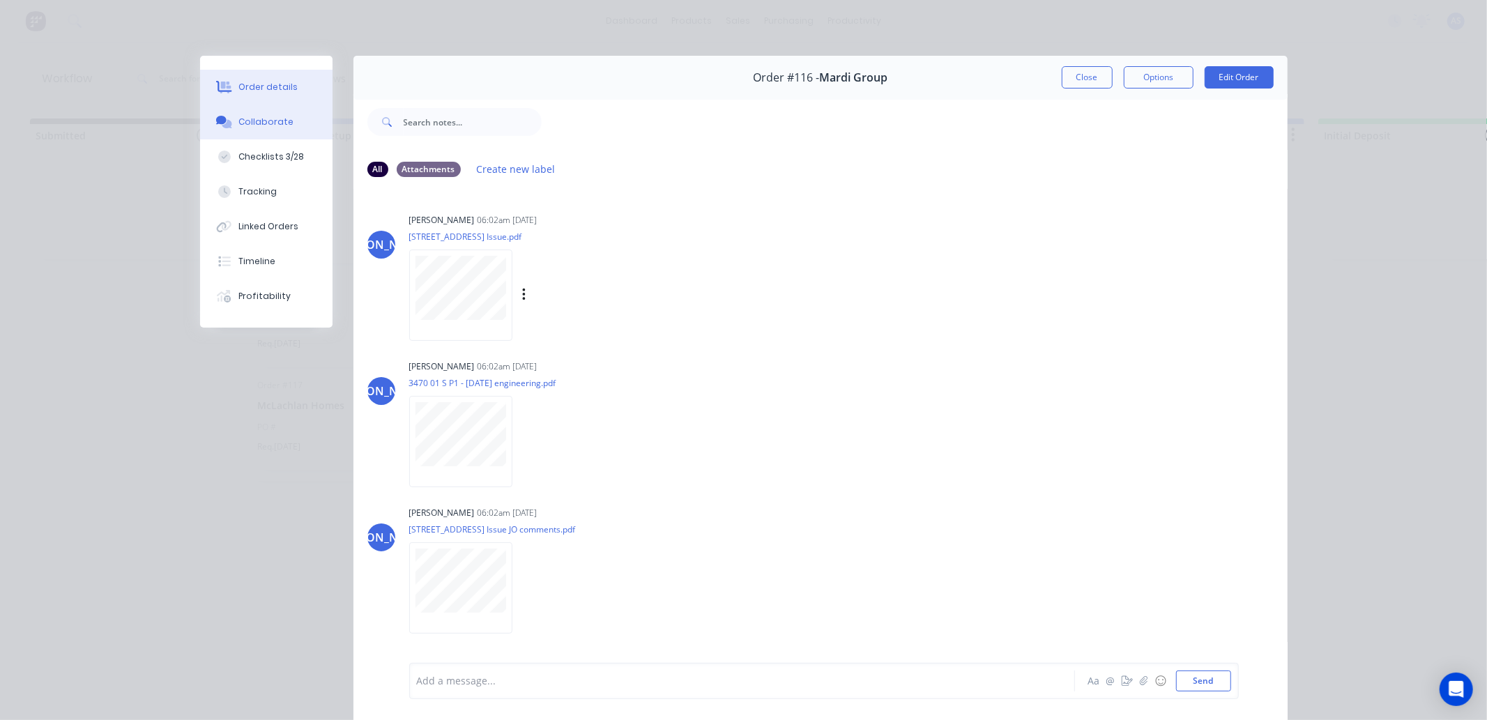
click at [259, 86] on div "Order details" at bounding box center [267, 87] width 59 height 13
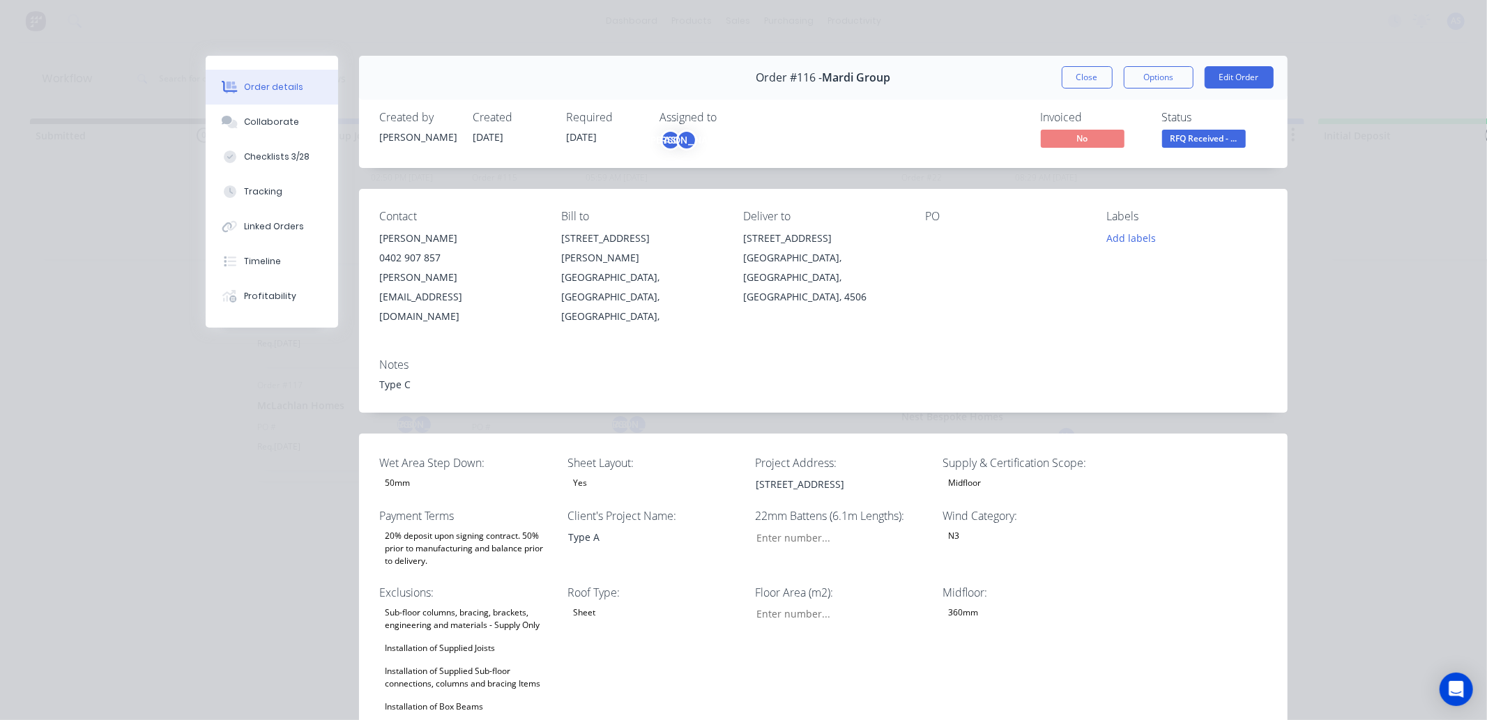
type input "88"
click at [308, 461] on div "Order #116 - Mardi Group Close Options Edit Order Created by Jason Created 25/0…" at bounding box center [747, 704] width 1082 height 1296
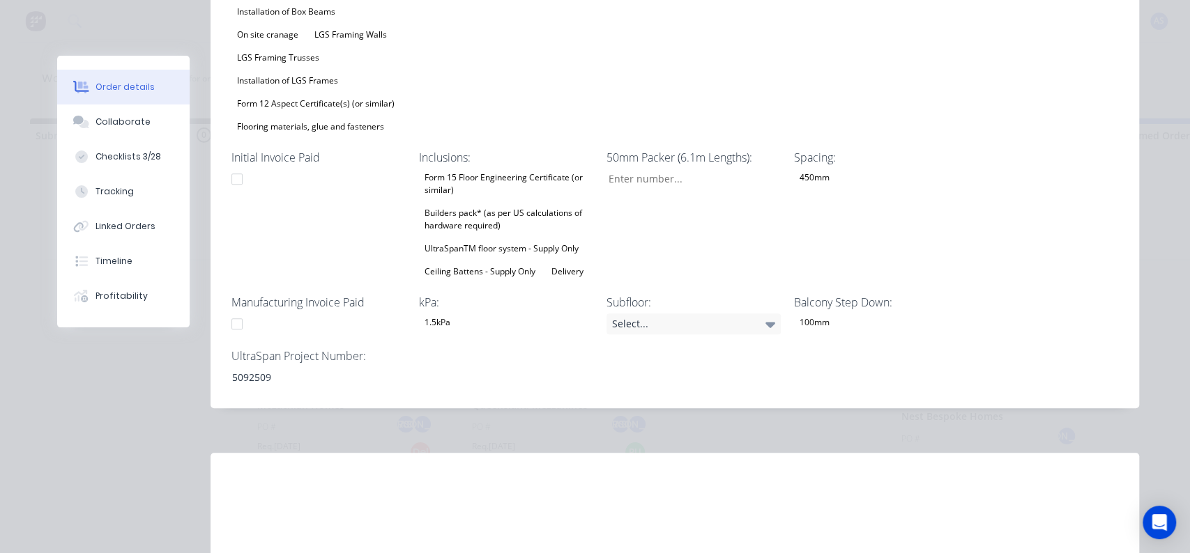
scroll to position [697, 0]
click at [250, 365] on div "5092509" at bounding box center [308, 375] width 174 height 20
copy div "5092509"
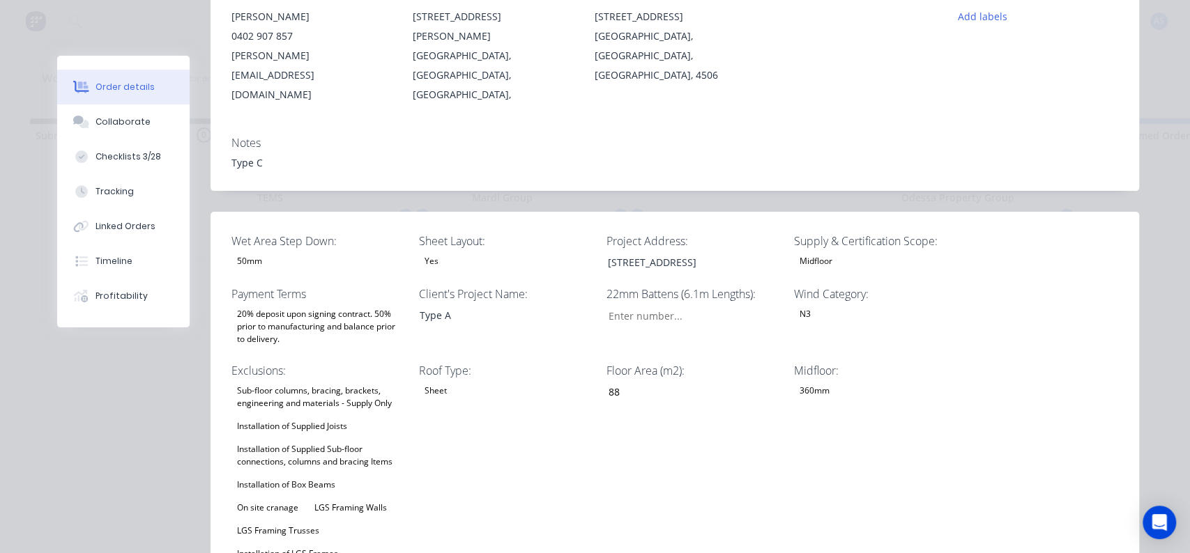
scroll to position [155, 0]
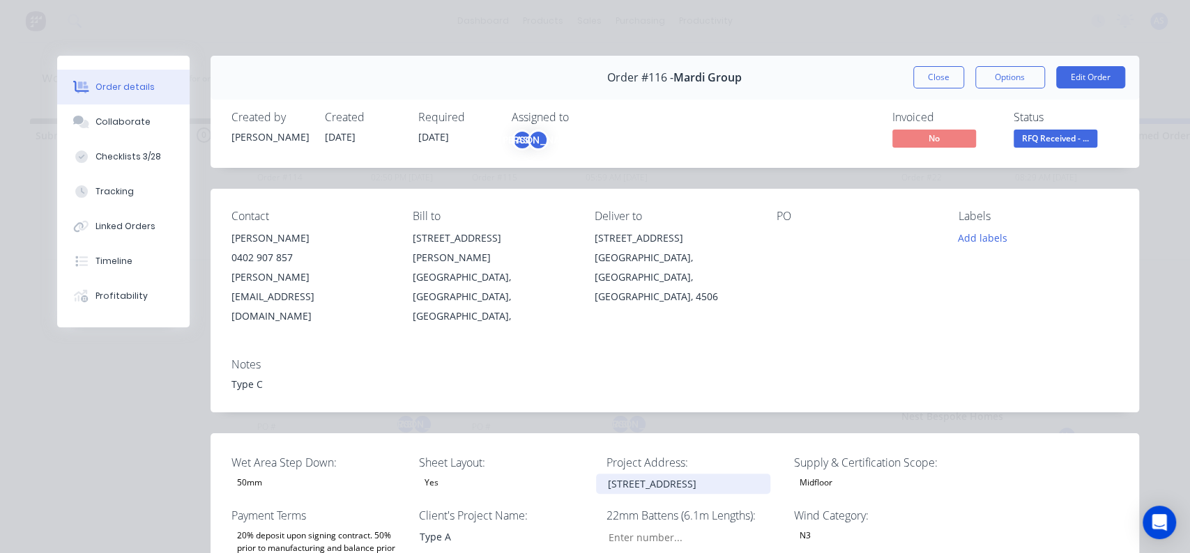
drag, startPoint x: 598, startPoint y: 444, endPoint x: 753, endPoint y: 454, distance: 155.1
click at [753, 474] on div "58 Beacon St, Morayfield, 4506" at bounding box center [683, 484] width 174 height 20
copy div "58 Beacon St, Morayfield, 4506"
click at [984, 86] on button "Options" at bounding box center [1010, 77] width 70 height 22
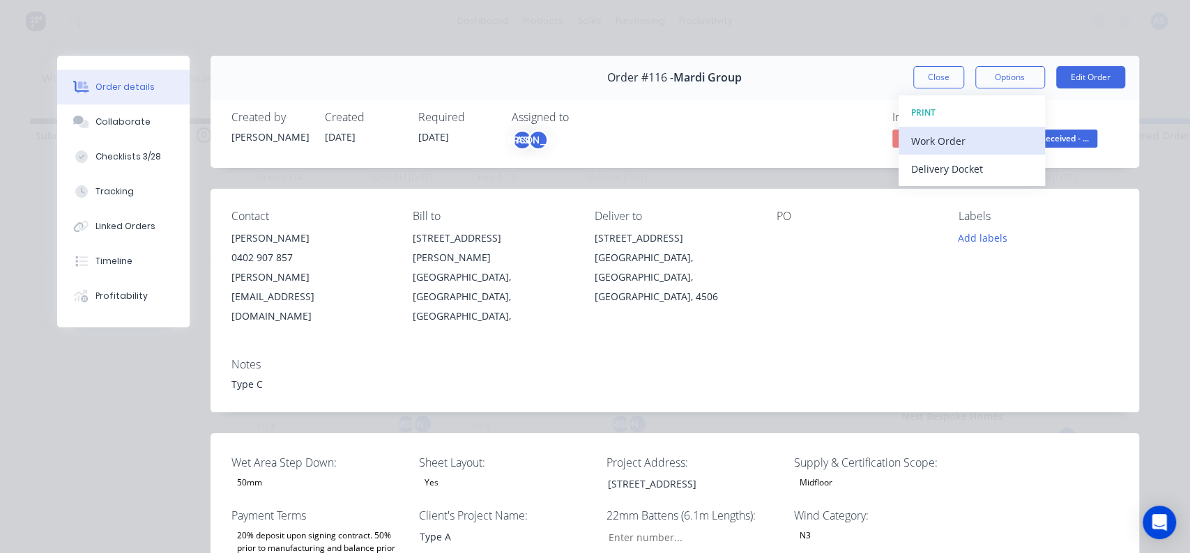
click at [947, 137] on div "Work Order" at bounding box center [971, 141] width 121 height 20
click at [947, 172] on div "Standard" at bounding box center [971, 169] width 121 height 20
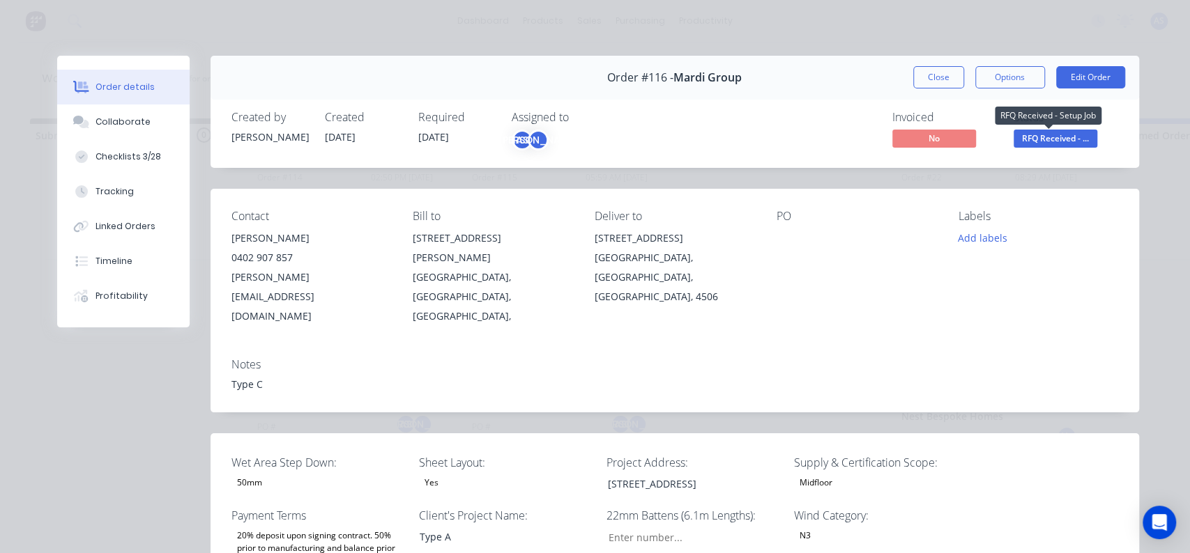
click at [1054, 144] on span "RFQ Received - ..." at bounding box center [1056, 138] width 84 height 17
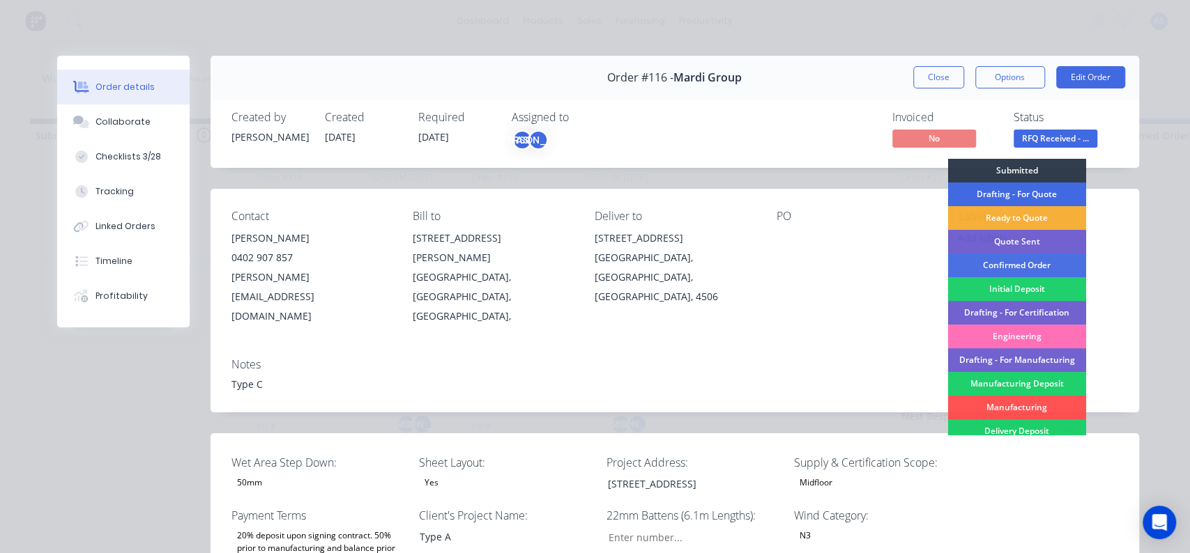
click at [1016, 185] on div "Drafting - For Quote" at bounding box center [1016, 195] width 138 height 24
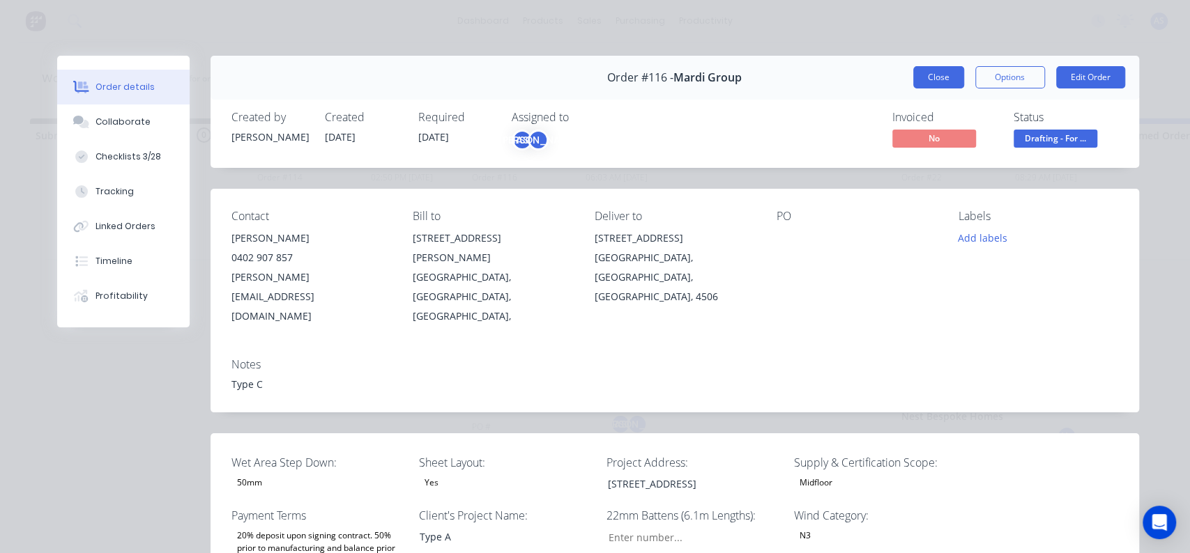
click at [943, 79] on button "Close" at bounding box center [938, 77] width 51 height 22
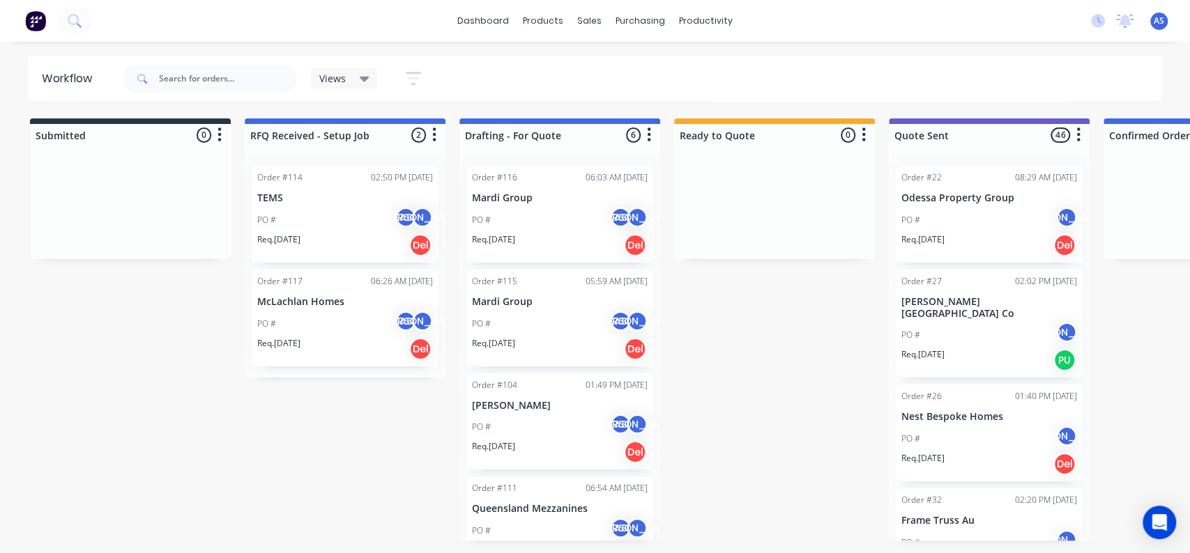
click at [336, 296] on p "McLachlan Homes" at bounding box center [345, 302] width 176 height 12
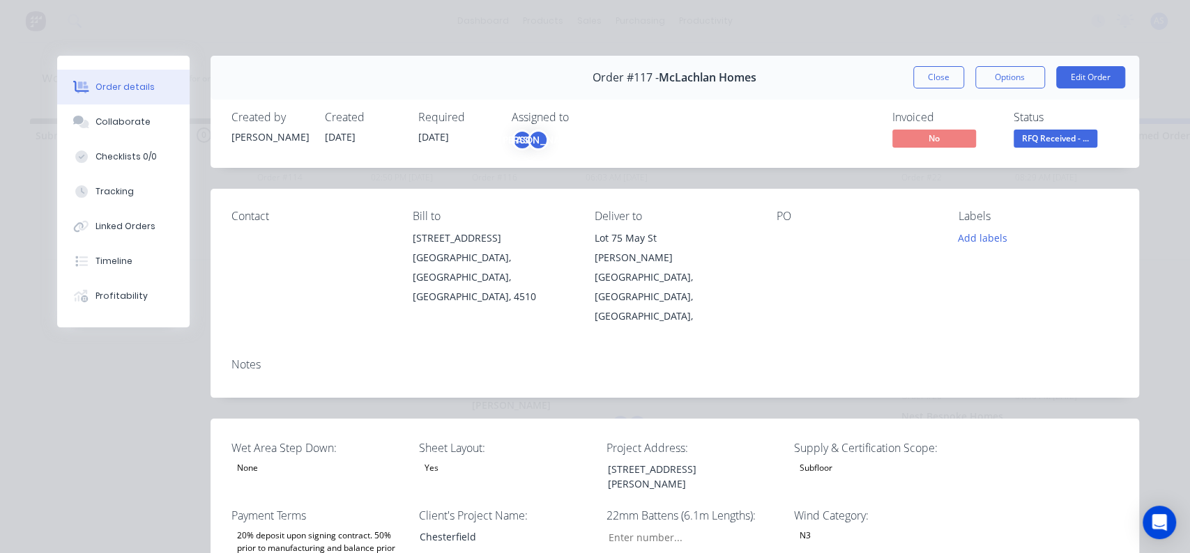
type input "196"
click at [158, 159] on button "Checklists 0/0" at bounding box center [123, 156] width 132 height 35
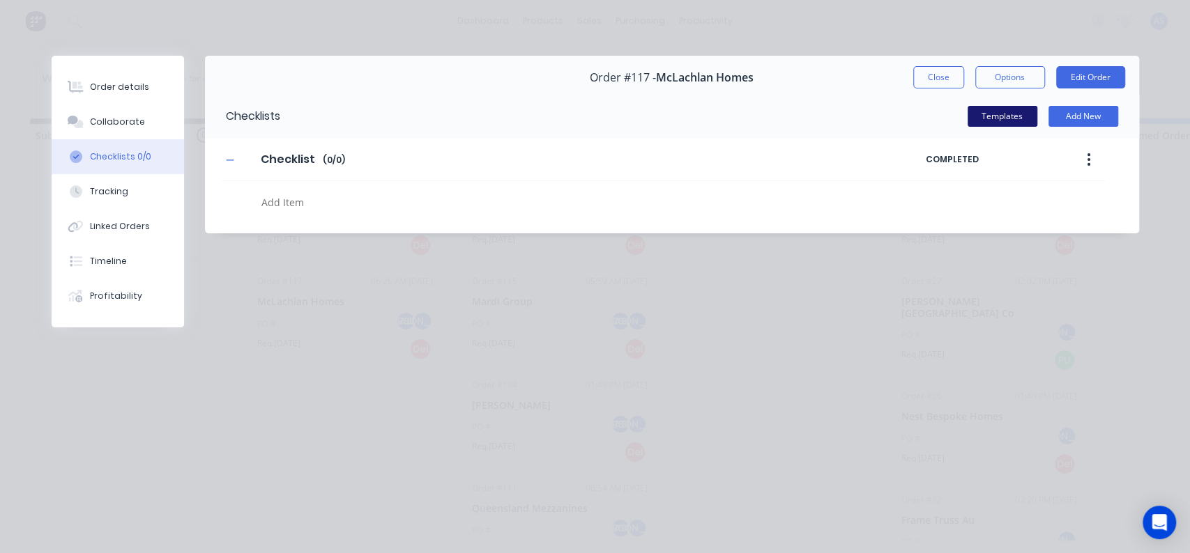
click at [1001, 115] on button "Templates" at bounding box center [1003, 116] width 70 height 21
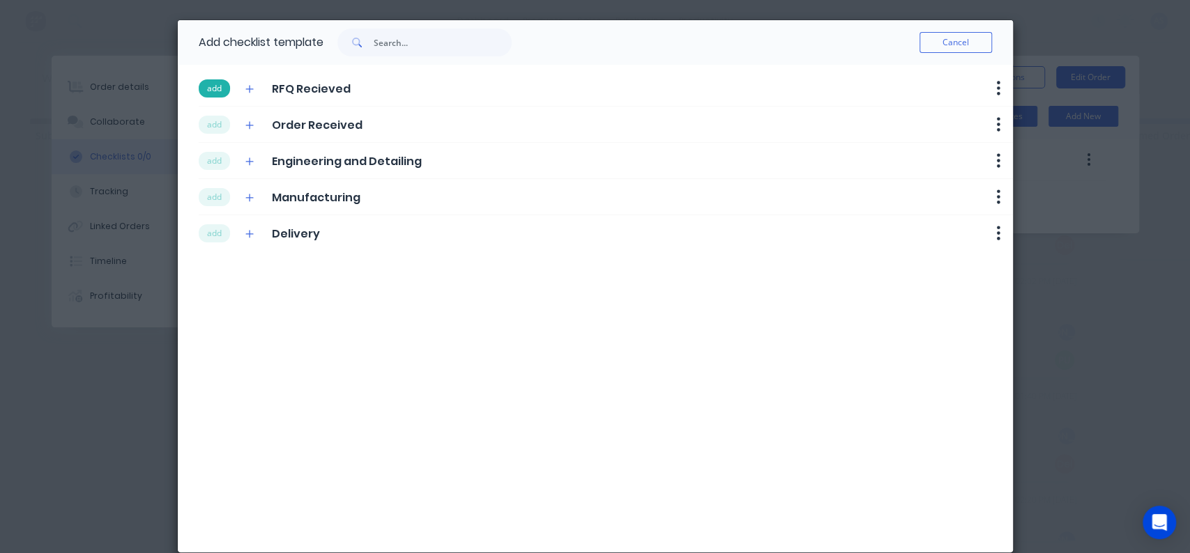
click at [199, 94] on button "add" at bounding box center [214, 88] width 31 height 18
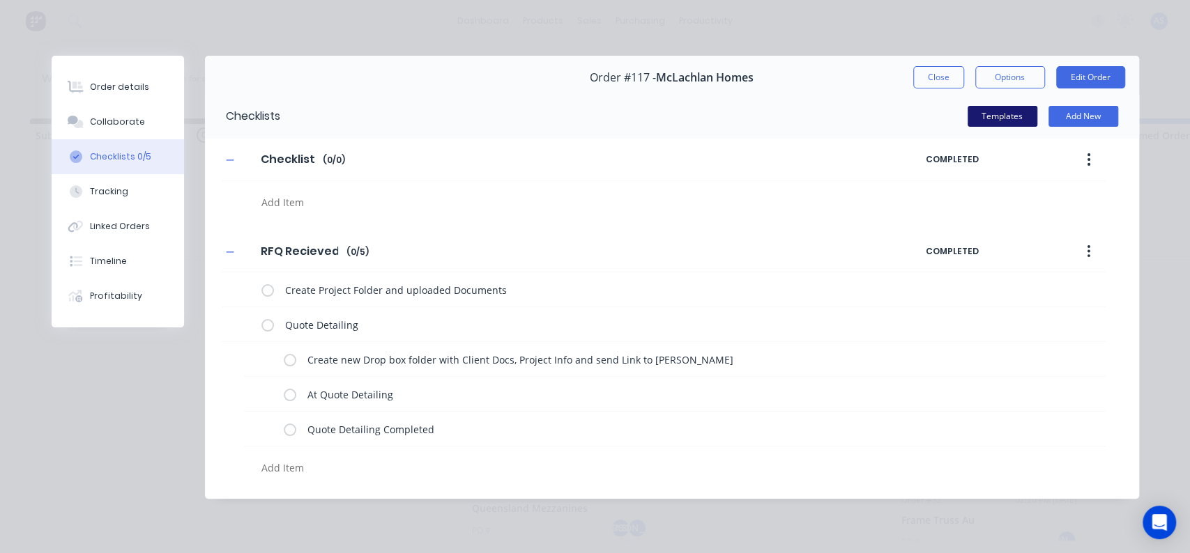
click at [978, 114] on button "Templates" at bounding box center [1003, 116] width 70 height 21
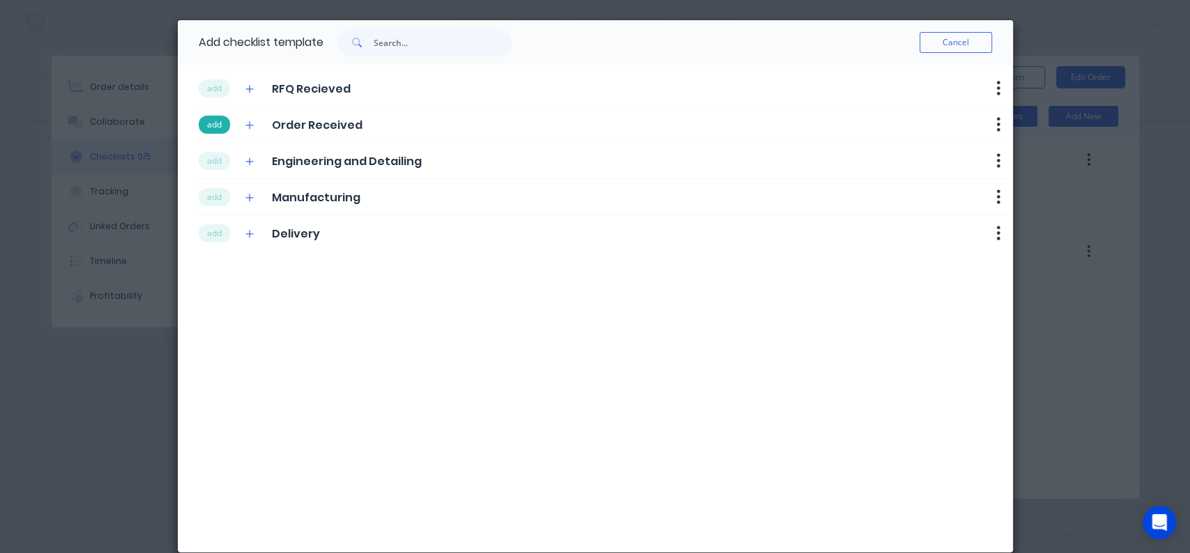
click at [211, 124] on button "add" at bounding box center [214, 125] width 31 height 18
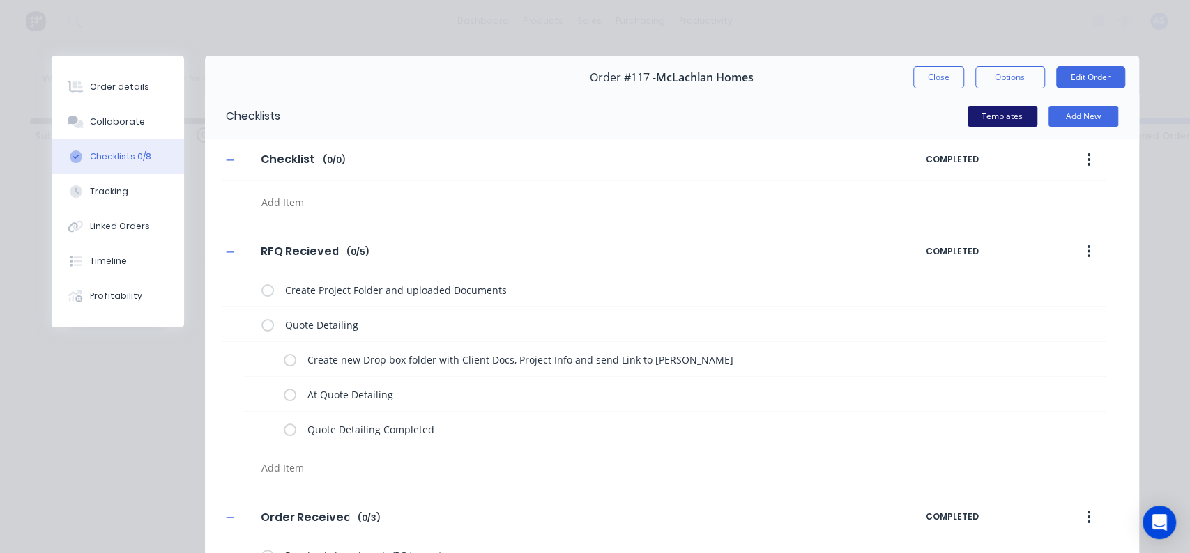
click at [979, 121] on button "Templates" at bounding box center [1003, 116] width 70 height 21
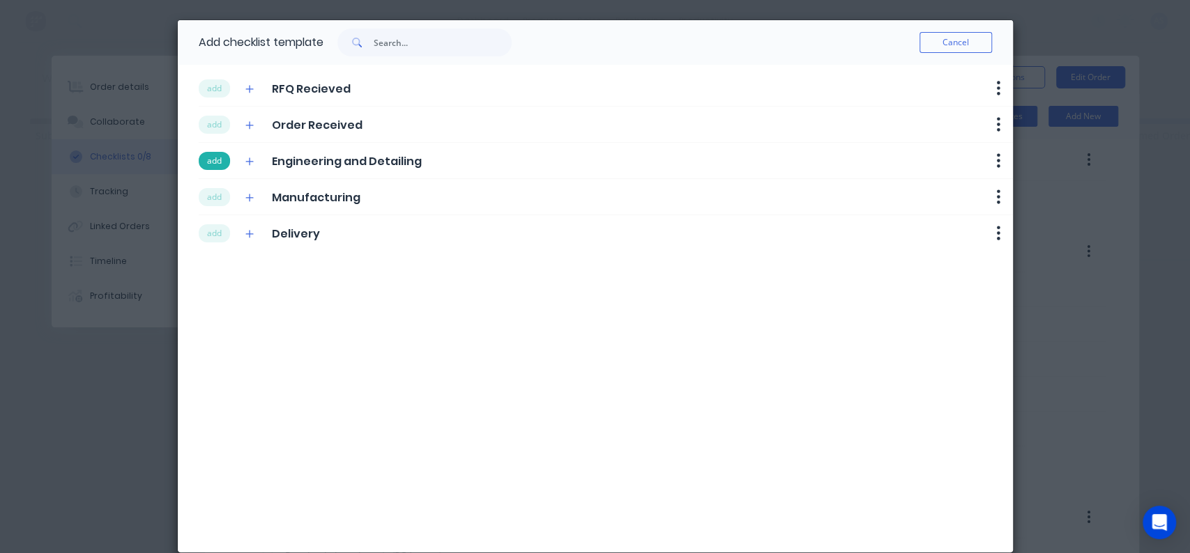
click at [211, 153] on button "add" at bounding box center [214, 161] width 31 height 18
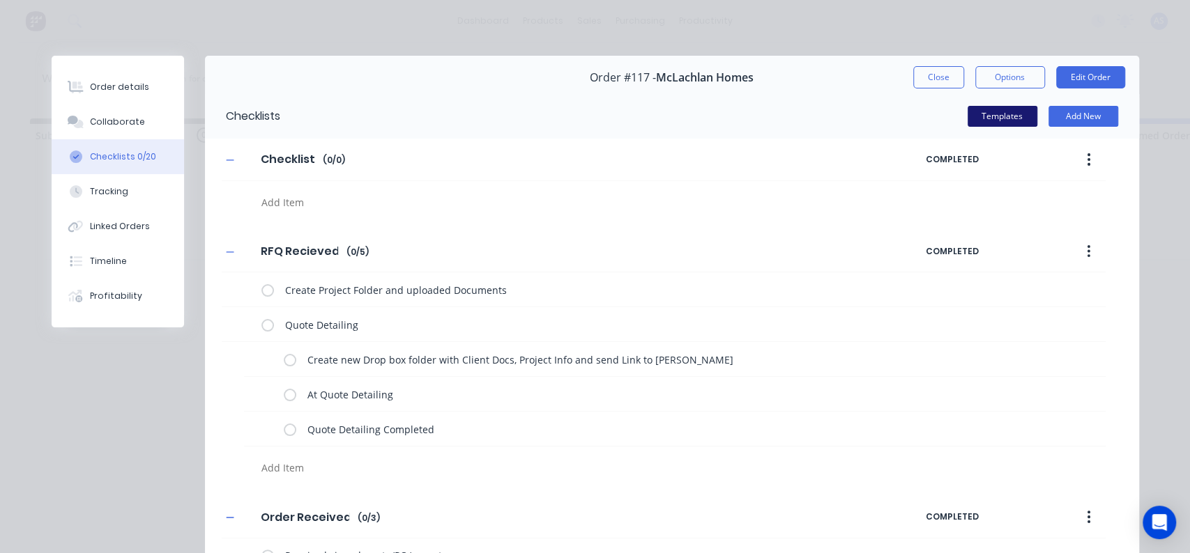
click at [1016, 116] on button "Templates" at bounding box center [1003, 116] width 70 height 21
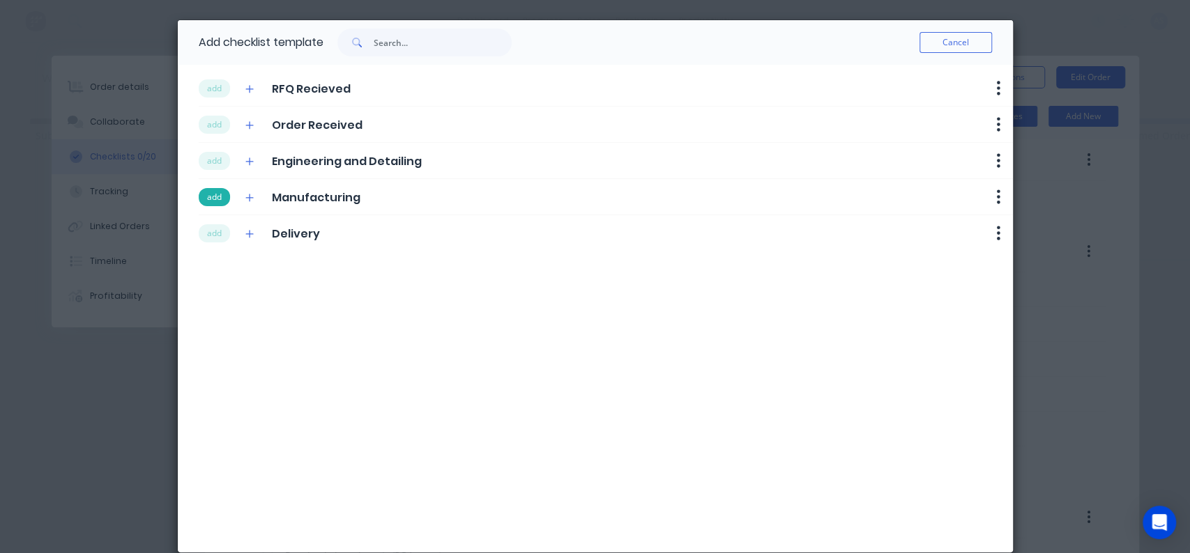
click at [214, 196] on button "add" at bounding box center [214, 197] width 31 height 18
click at [207, 232] on button "add" at bounding box center [214, 233] width 31 height 18
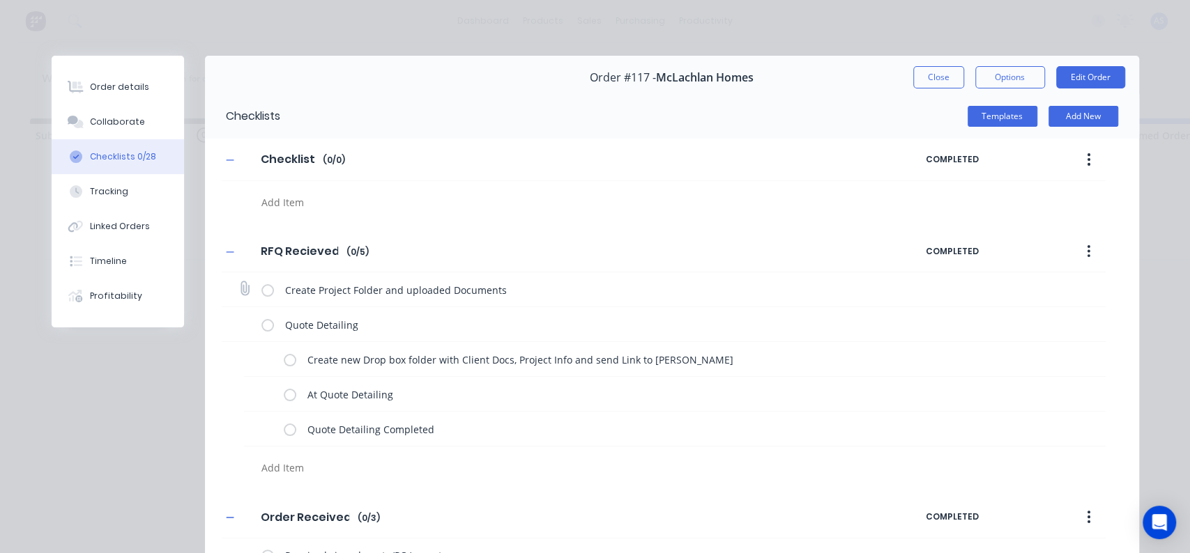
click at [271, 284] on div "Create Project Folder and uploaded Documents" at bounding box center [577, 290] width 633 height 28
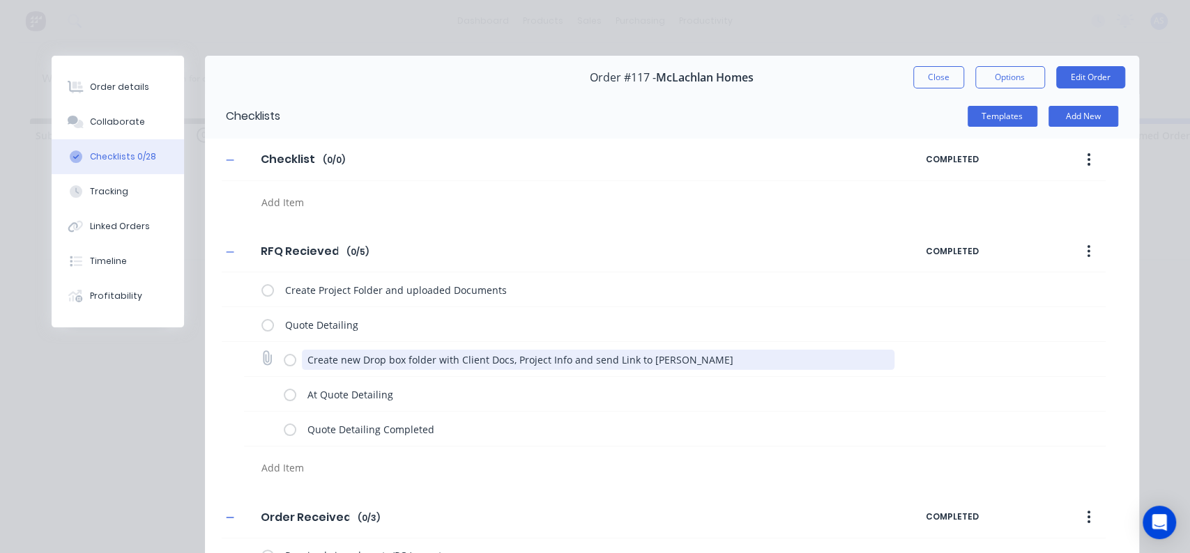
click at [302, 362] on textarea "Create new Drop box folder with Client Docs, Project Info and send Link to Luke" at bounding box center [598, 360] width 593 height 20
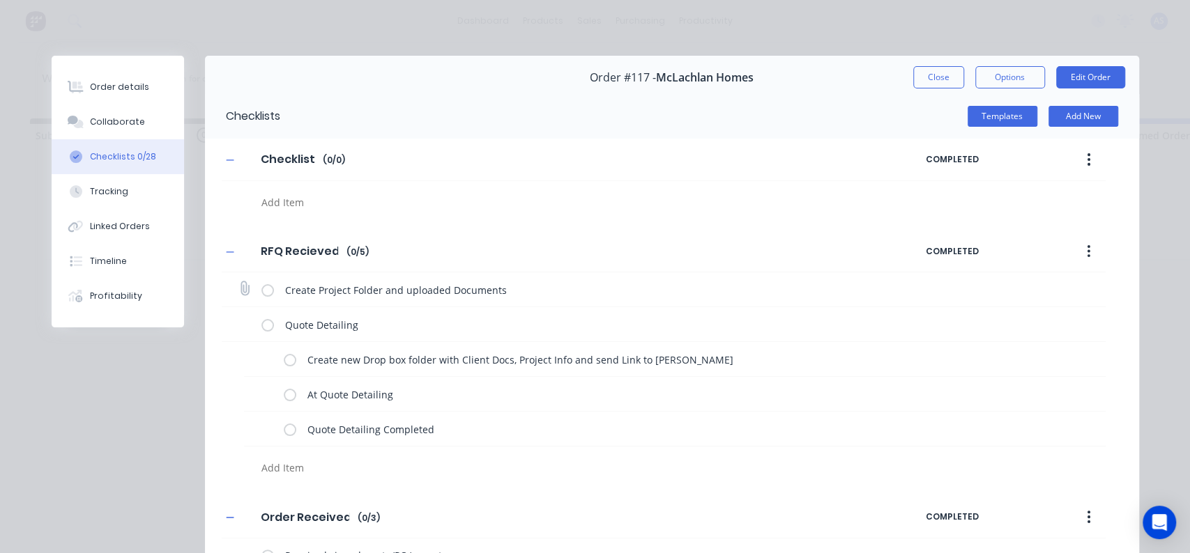
click at [261, 291] on label at bounding box center [267, 289] width 13 height 15
click at [0, 0] on input "checkbox" at bounding box center [0, 0] width 0 height 0
click at [288, 356] on label at bounding box center [290, 359] width 13 height 15
click at [0, 0] on input "checkbox" at bounding box center [0, 0] width 0 height 0
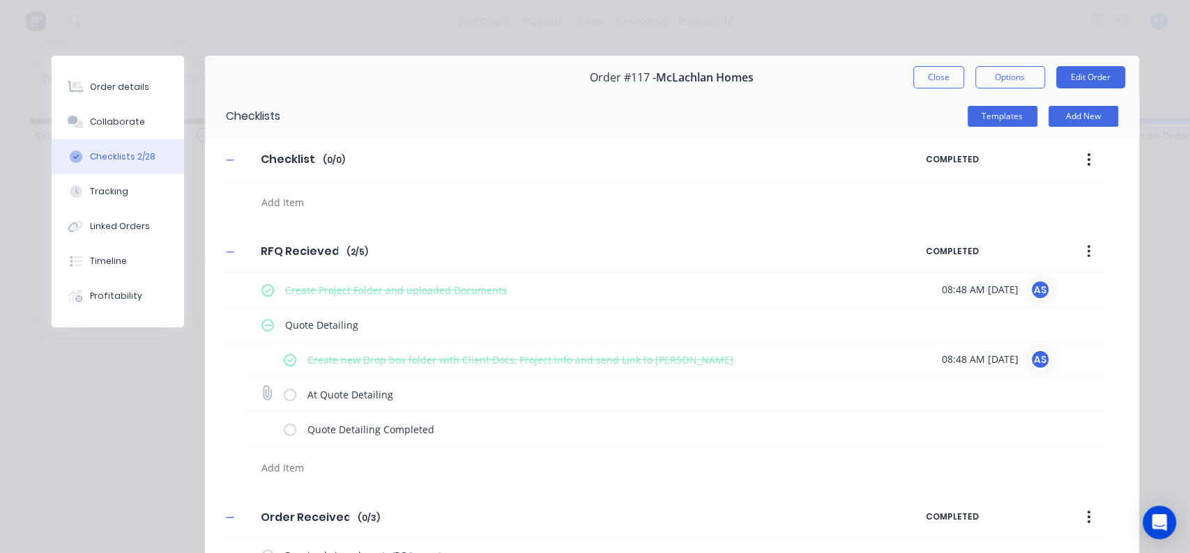
click at [287, 394] on label at bounding box center [290, 394] width 13 height 15
click at [0, 0] on input "checkbox" at bounding box center [0, 0] width 0 height 0
type textarea "x"
click at [127, 108] on button "Collaborate" at bounding box center [118, 122] width 132 height 35
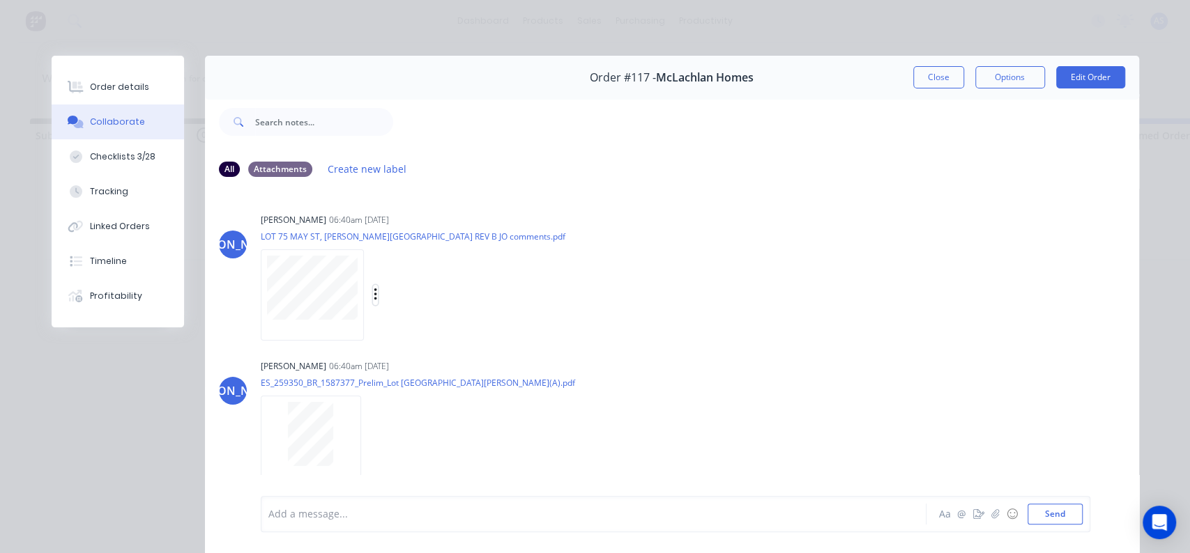
click at [374, 288] on icon "button" at bounding box center [376, 295] width 4 height 16
click at [405, 325] on button "Download" at bounding box center [466, 331] width 157 height 31
click at [367, 431] on div "Labels Download" at bounding box center [445, 441] width 157 height 20
click at [367, 442] on div "Labels Download" at bounding box center [445, 441] width 157 height 20
click at [371, 444] on icon "button" at bounding box center [373, 442] width 4 height 16
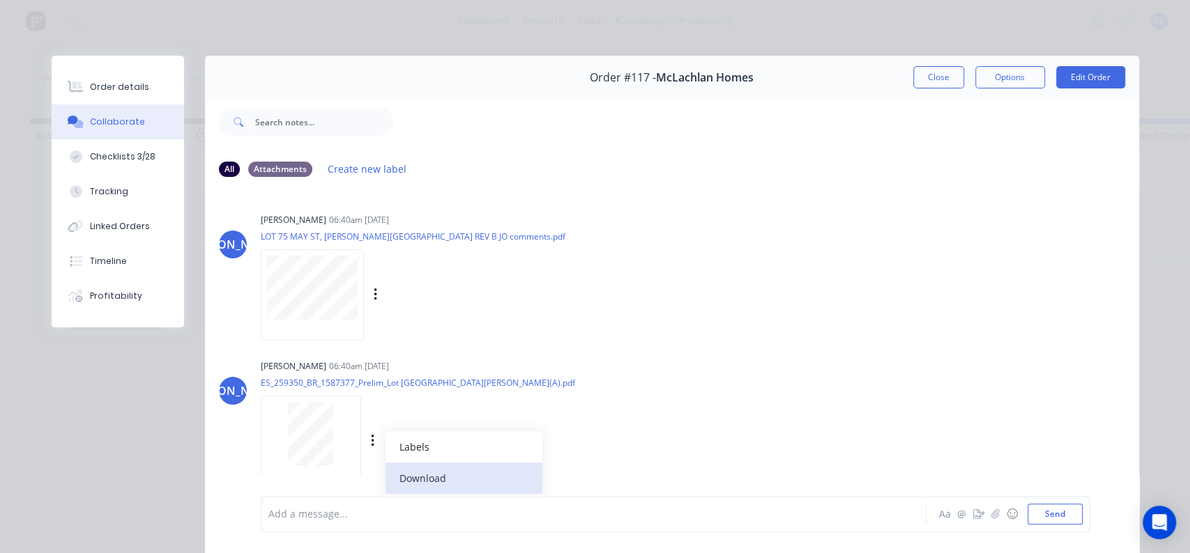
click at [401, 477] on button "Download" at bounding box center [463, 478] width 157 height 31
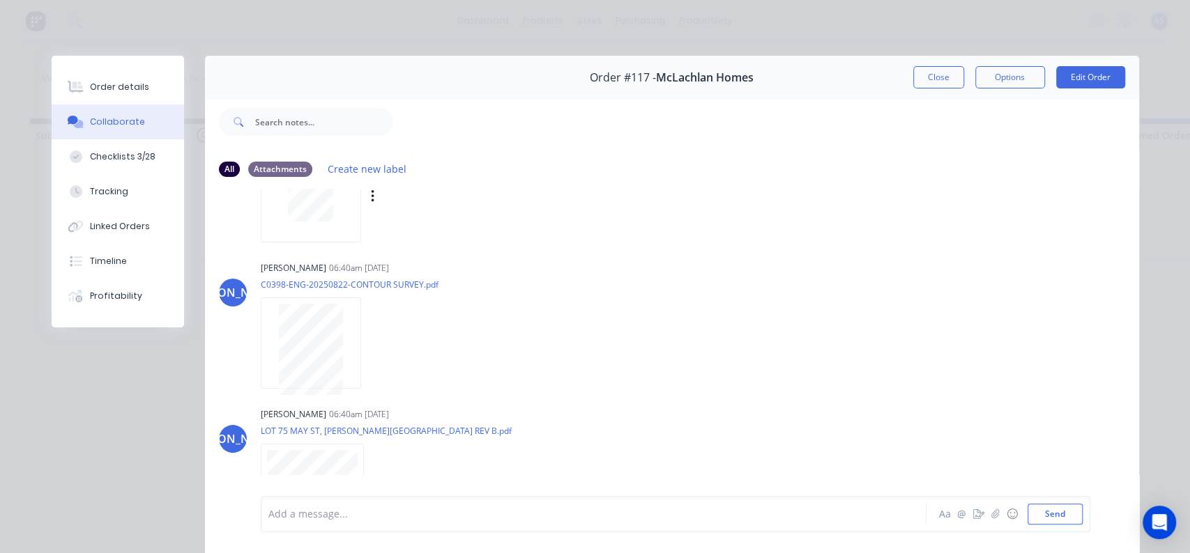
scroll to position [280, 0]
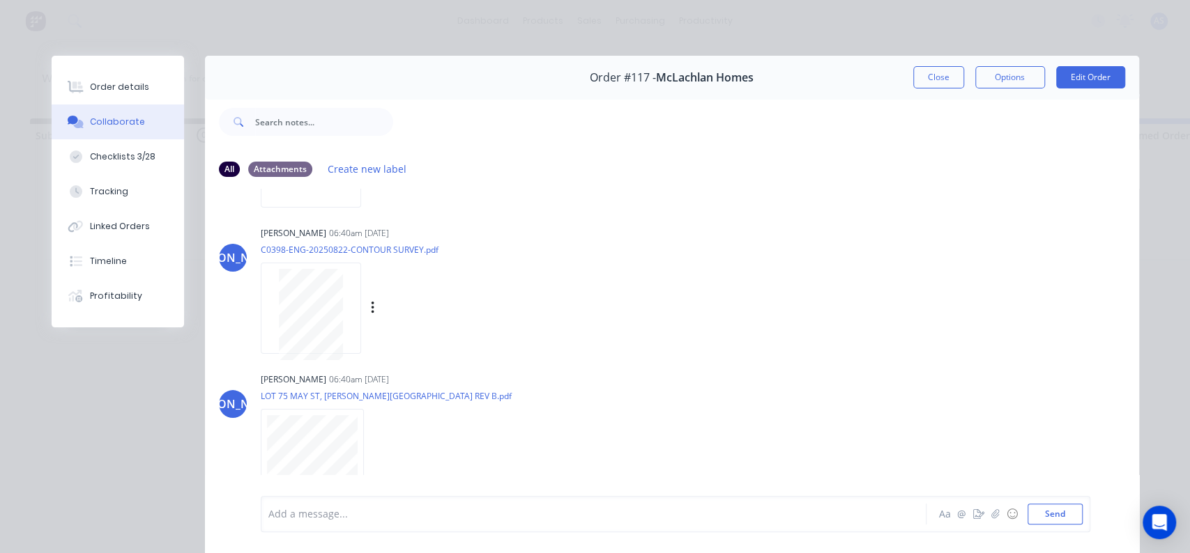
click at [367, 306] on div "Labels Download" at bounding box center [445, 308] width 157 height 20
click at [370, 308] on button "button" at bounding box center [373, 308] width 6 height 20
click at [416, 347] on button "Download" at bounding box center [463, 345] width 157 height 31
click at [375, 452] on div "Labels Download" at bounding box center [447, 455] width 157 height 20
click at [373, 458] on button "button" at bounding box center [376, 455] width 6 height 20
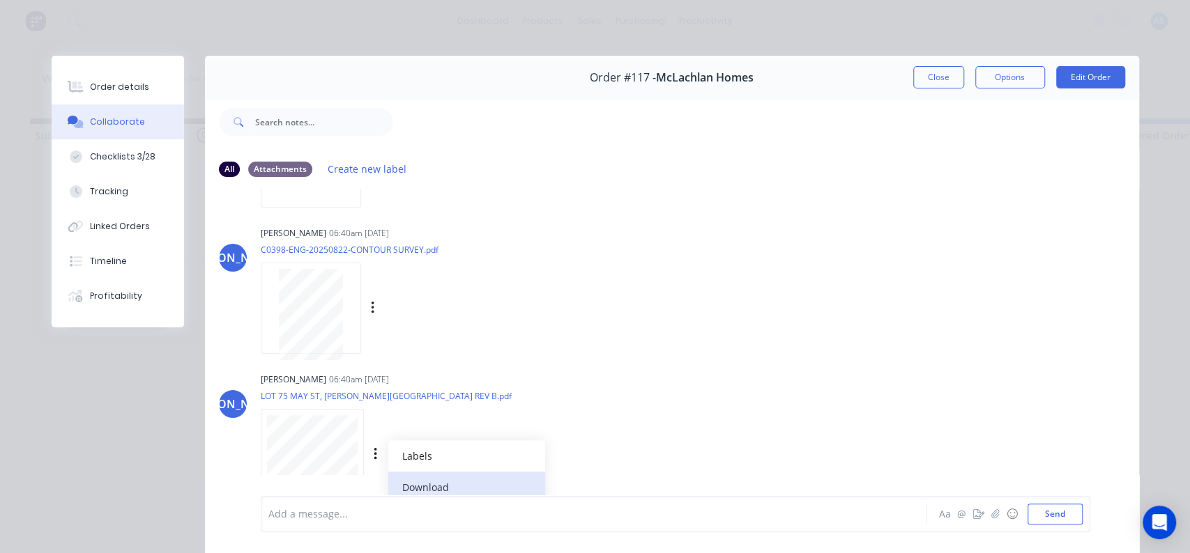
click at [397, 475] on button "Download" at bounding box center [466, 487] width 157 height 31
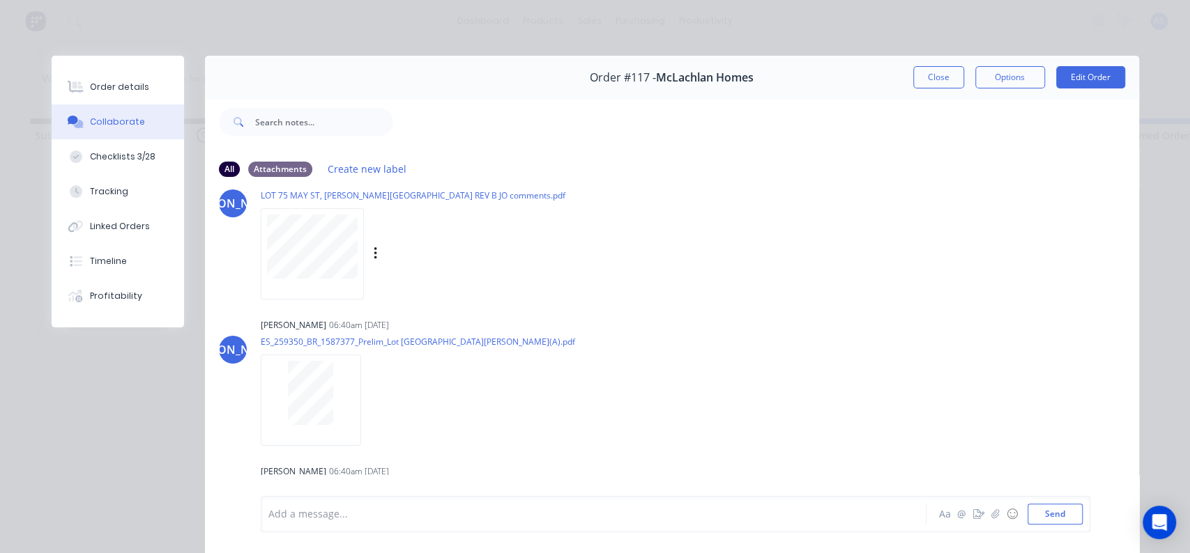
scroll to position [0, 0]
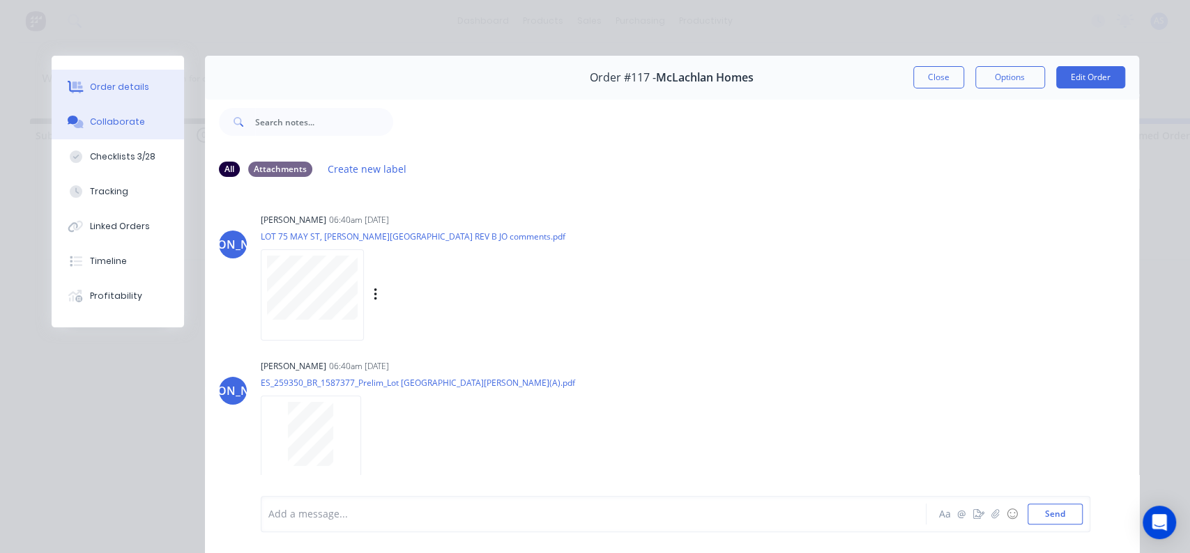
click at [107, 89] on div "Order details" at bounding box center [119, 87] width 59 height 13
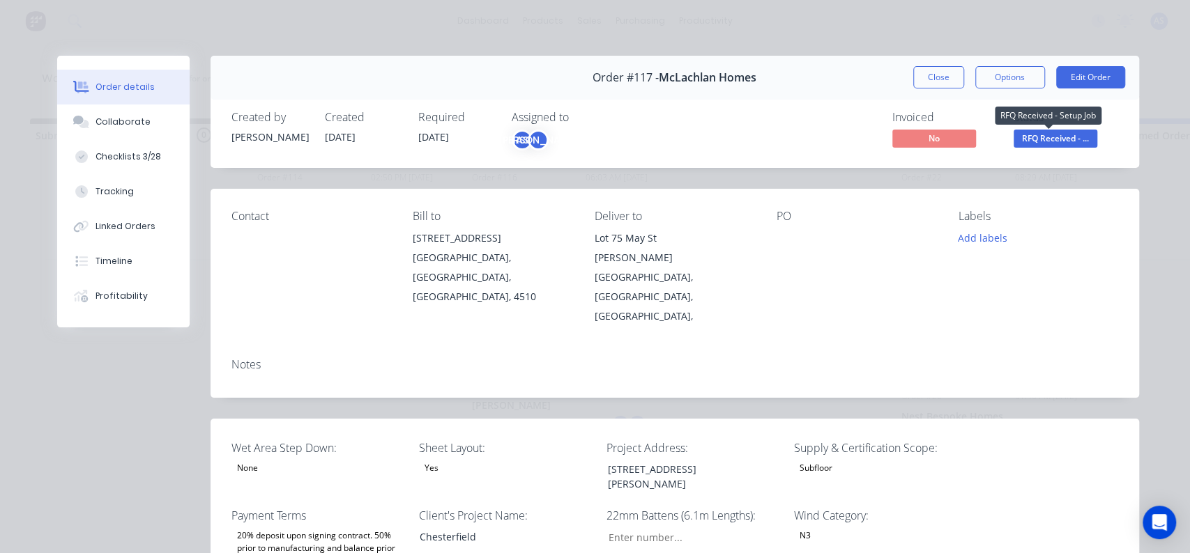
click at [1082, 139] on span "RFQ Received - ..." at bounding box center [1056, 138] width 84 height 17
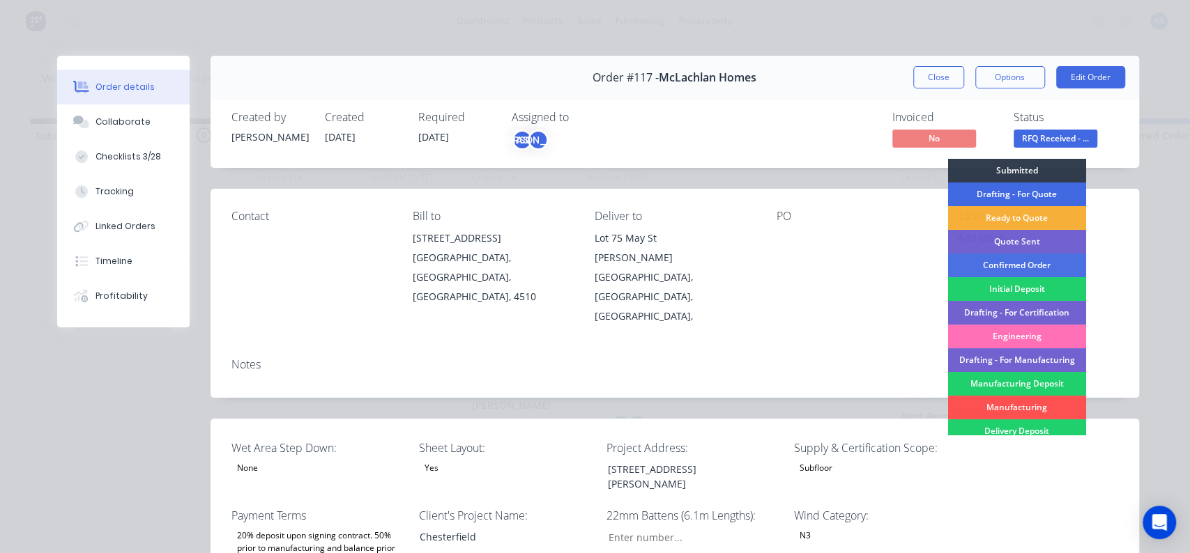
click at [1004, 187] on div "Drafting - For Quote" at bounding box center [1016, 195] width 138 height 24
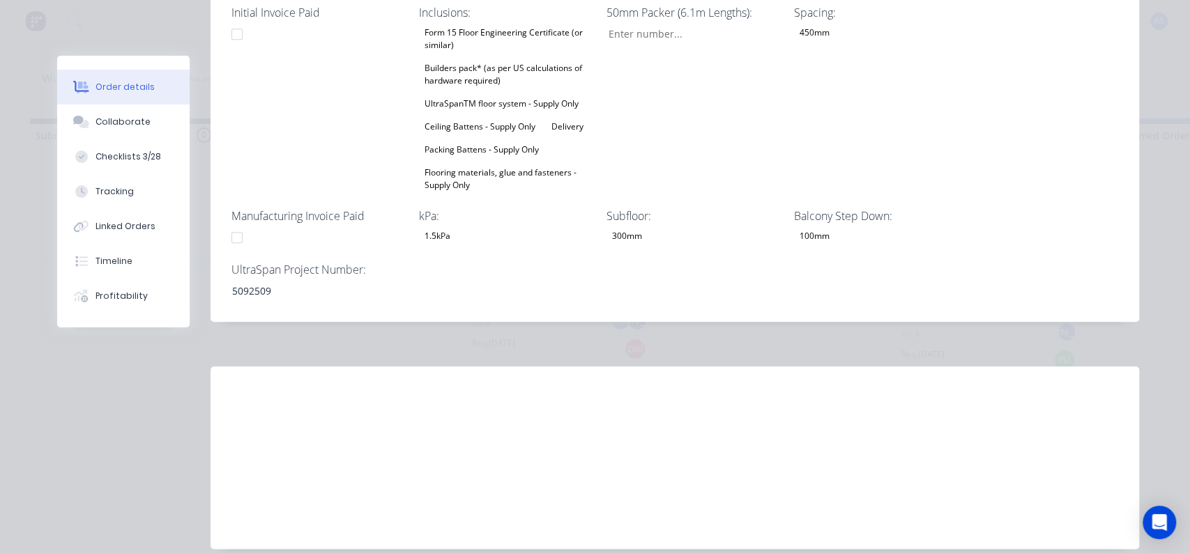
scroll to position [825, 0]
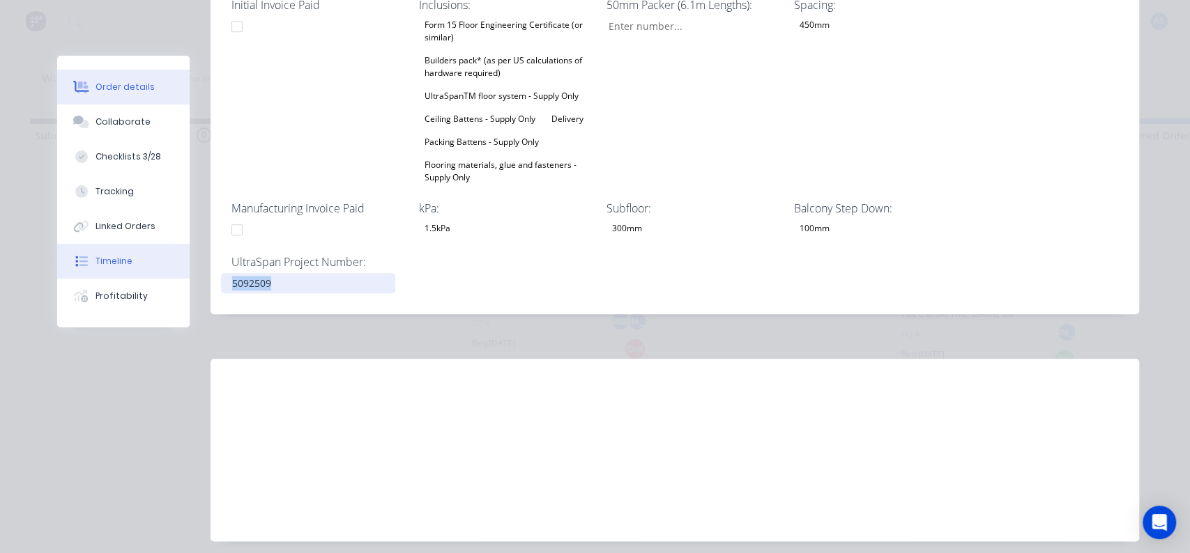
drag, startPoint x: 297, startPoint y: 231, endPoint x: 132, endPoint y: 247, distance: 166.0
copy div "5092509"
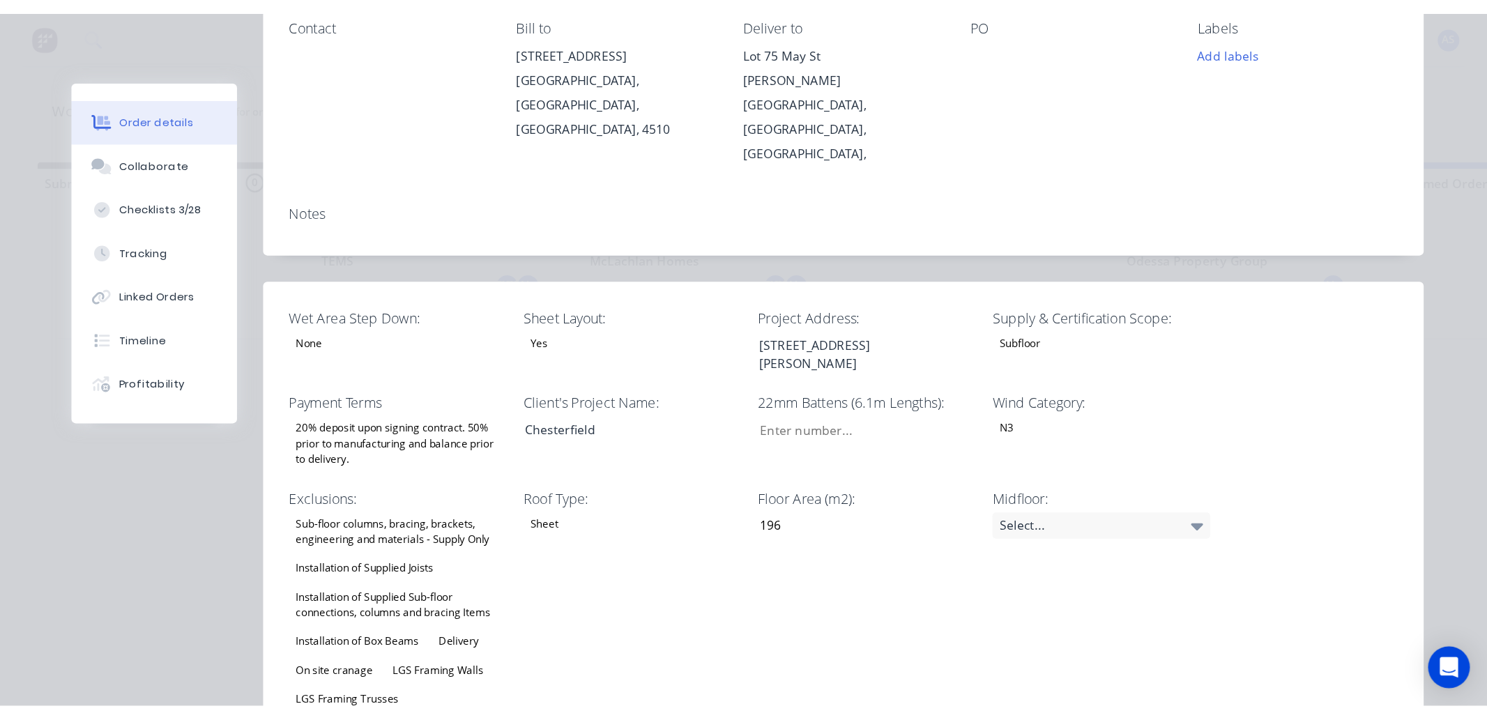
scroll to position [0, 0]
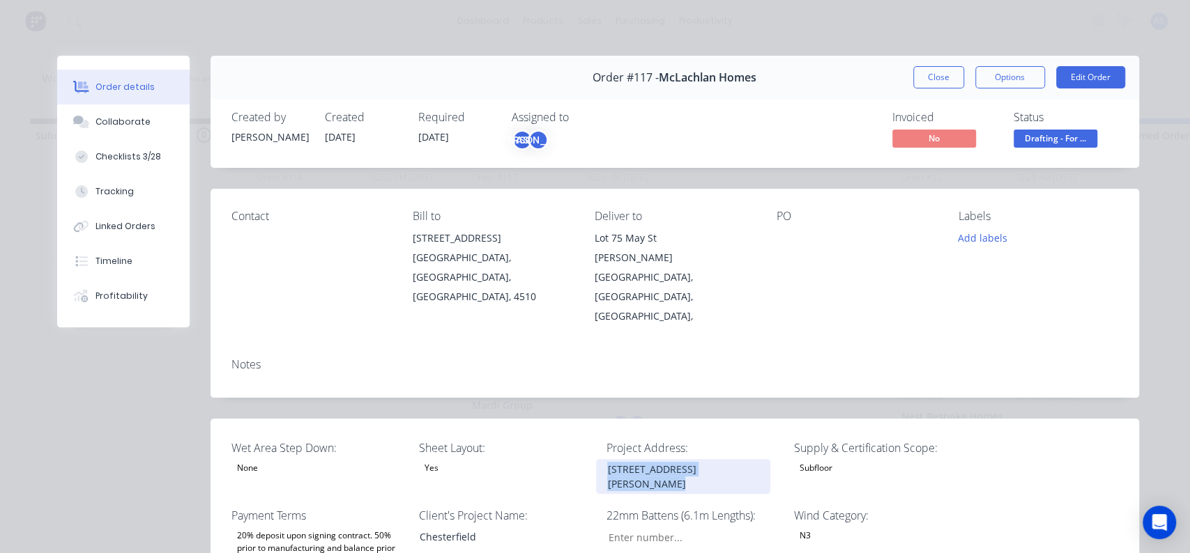
drag, startPoint x: 597, startPoint y: 434, endPoint x: 788, endPoint y: 442, distance: 190.5
copy div "Lot 75, May St, Goodwin Beach"
click at [1018, 87] on button "Options" at bounding box center [1010, 77] width 70 height 22
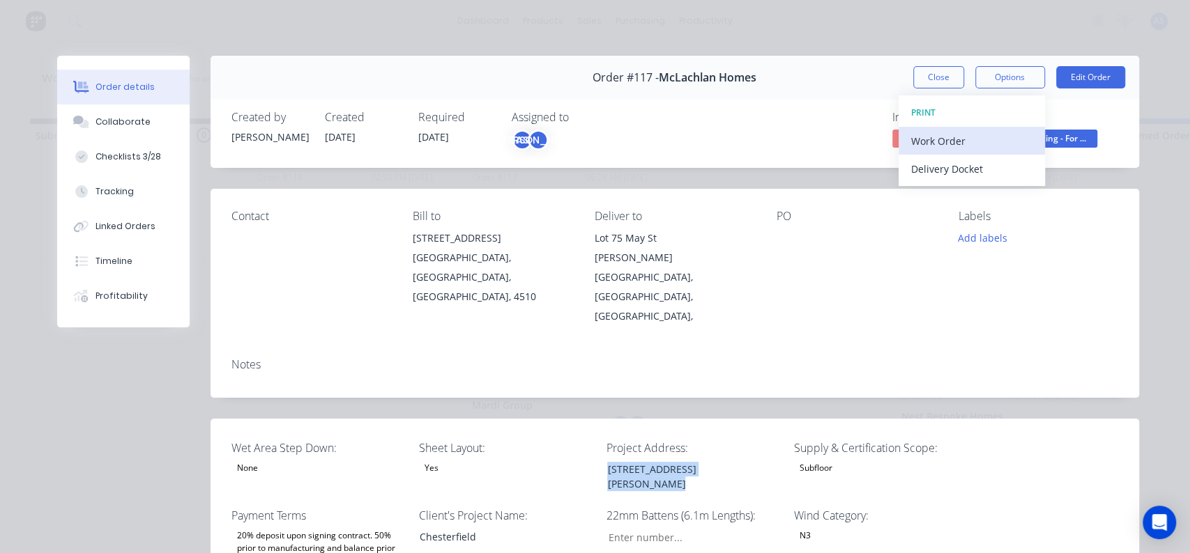
click at [986, 140] on div "Work Order" at bounding box center [971, 141] width 121 height 20
click at [985, 160] on div "Standard" at bounding box center [971, 169] width 121 height 20
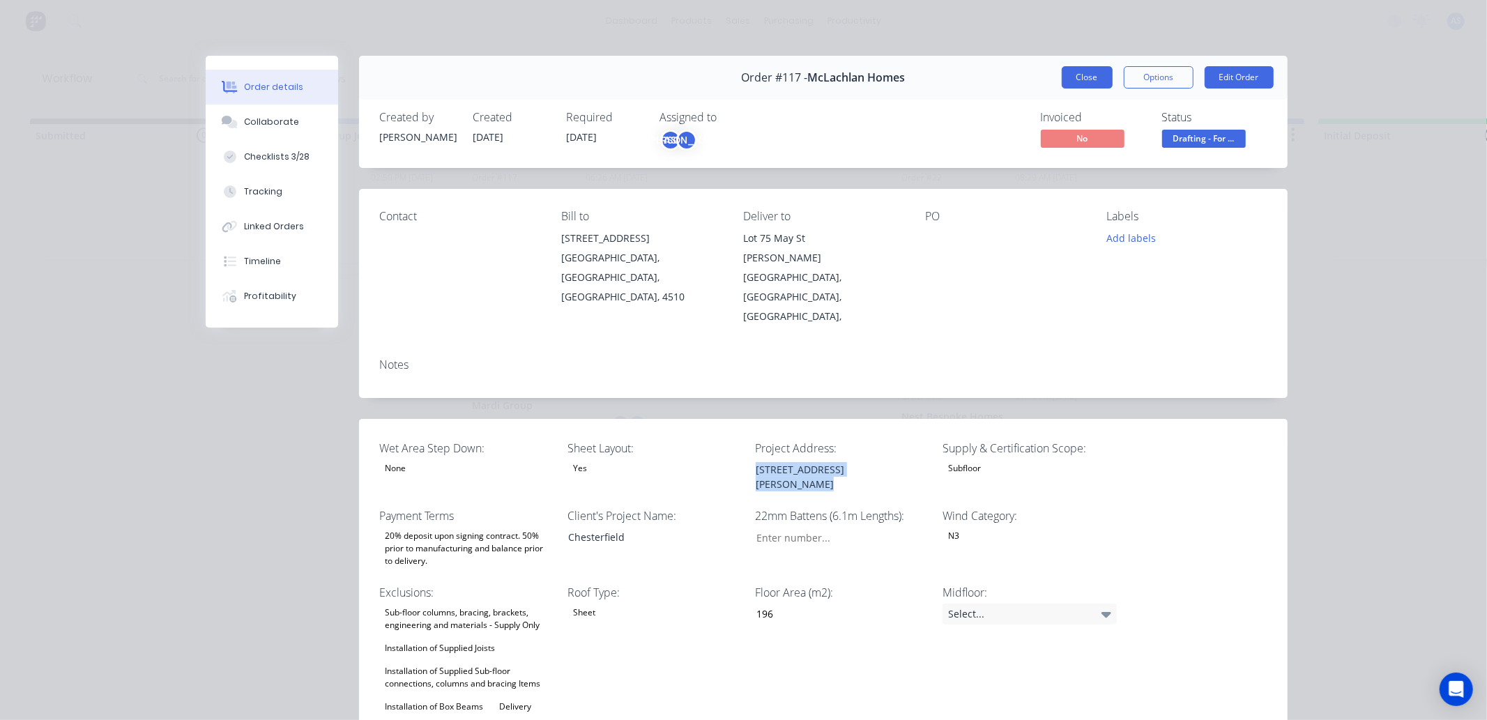
click at [1090, 79] on button "Close" at bounding box center [1087, 77] width 51 height 22
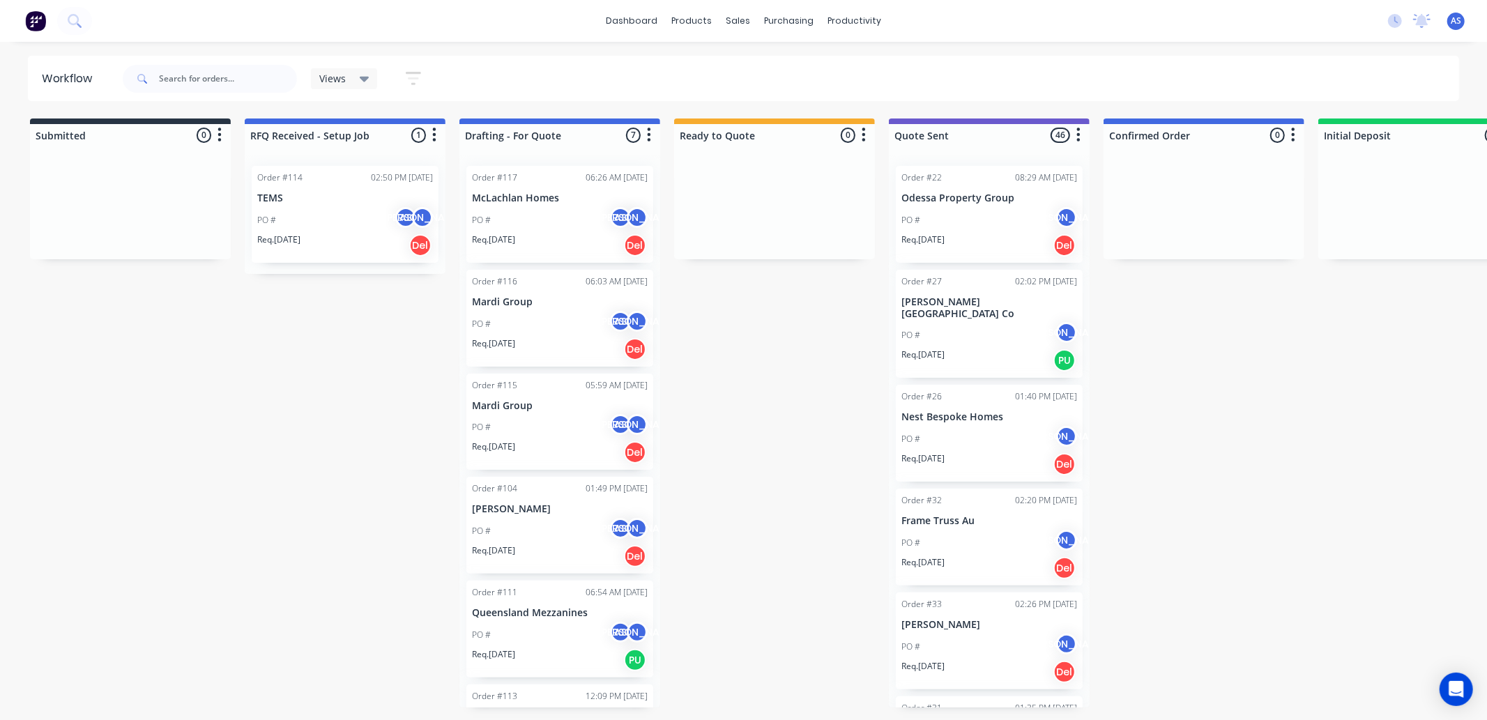
click at [346, 197] on p "TEMS" at bounding box center [345, 198] width 176 height 12
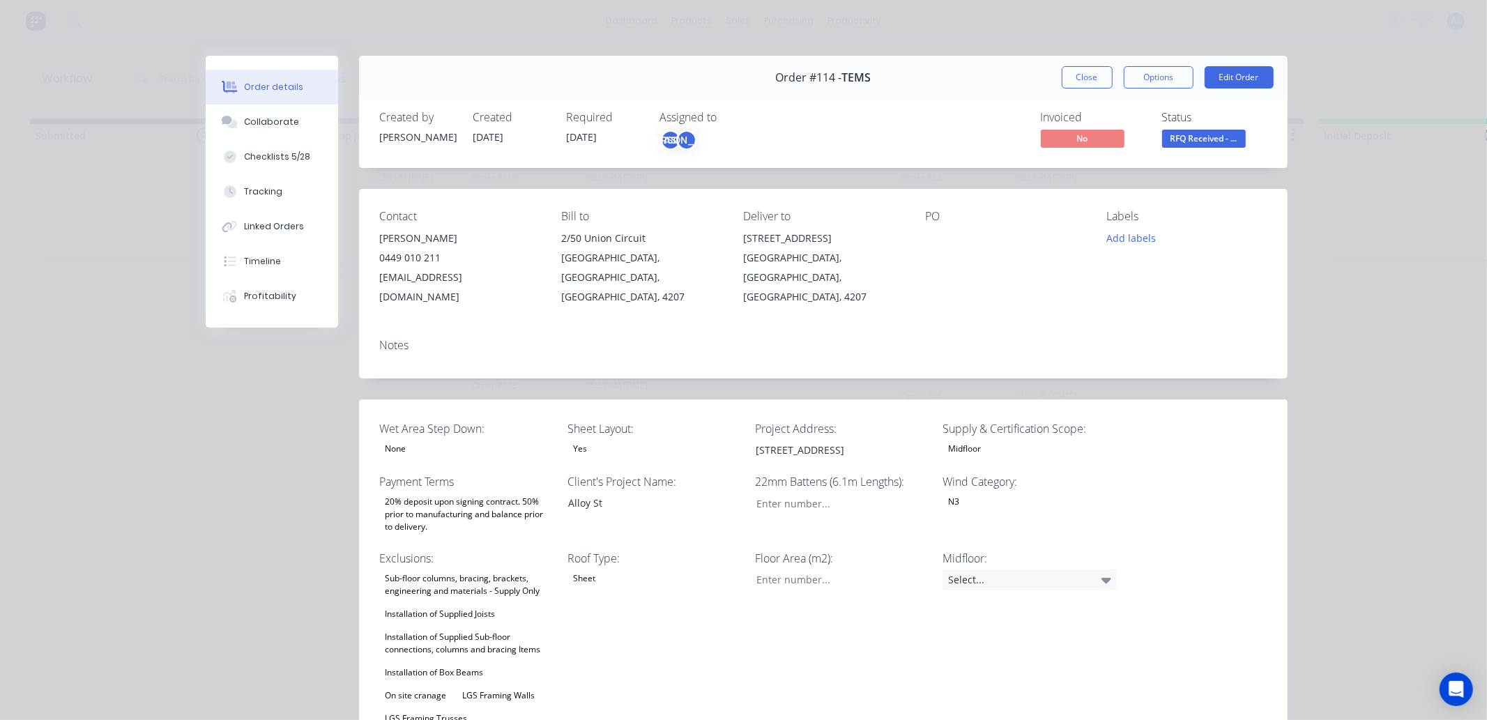
type input "16"
type input "97"
click at [281, 124] on div "Collaborate" at bounding box center [271, 122] width 55 height 13
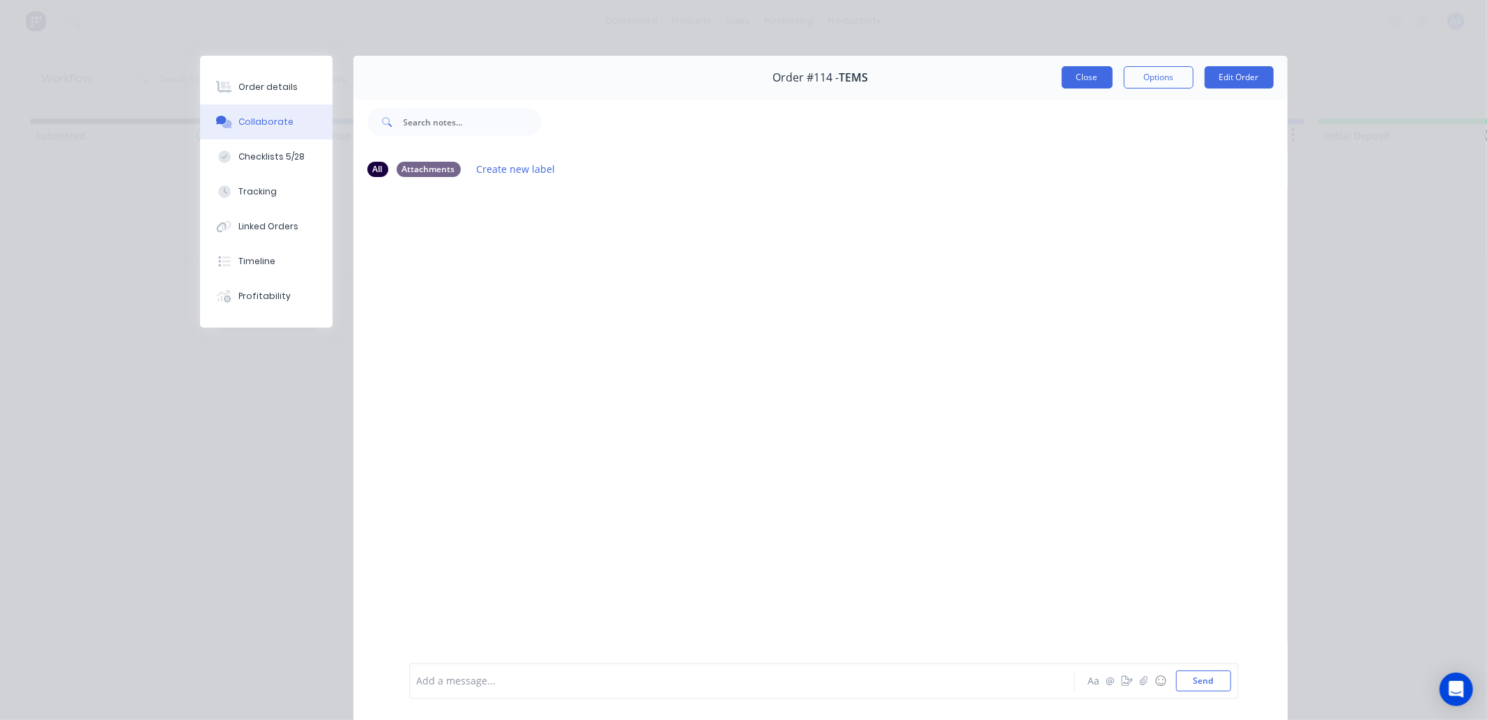
click at [1089, 68] on button "Close" at bounding box center [1087, 77] width 51 height 22
